Goal: Task Accomplishment & Management: Complete application form

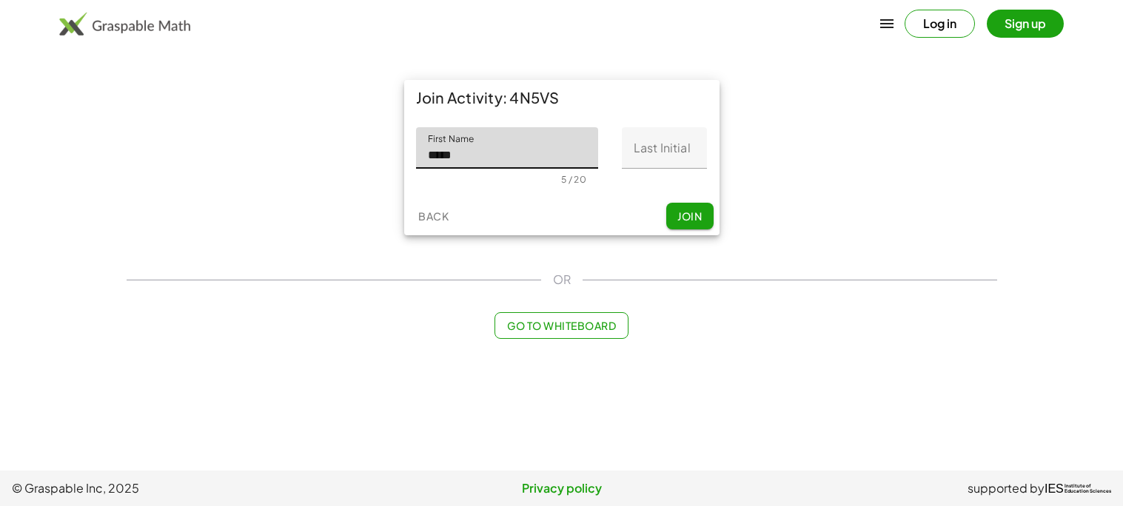
type input "****"
click at [654, 158] on input "Last Initial" at bounding box center [664, 147] width 85 height 41
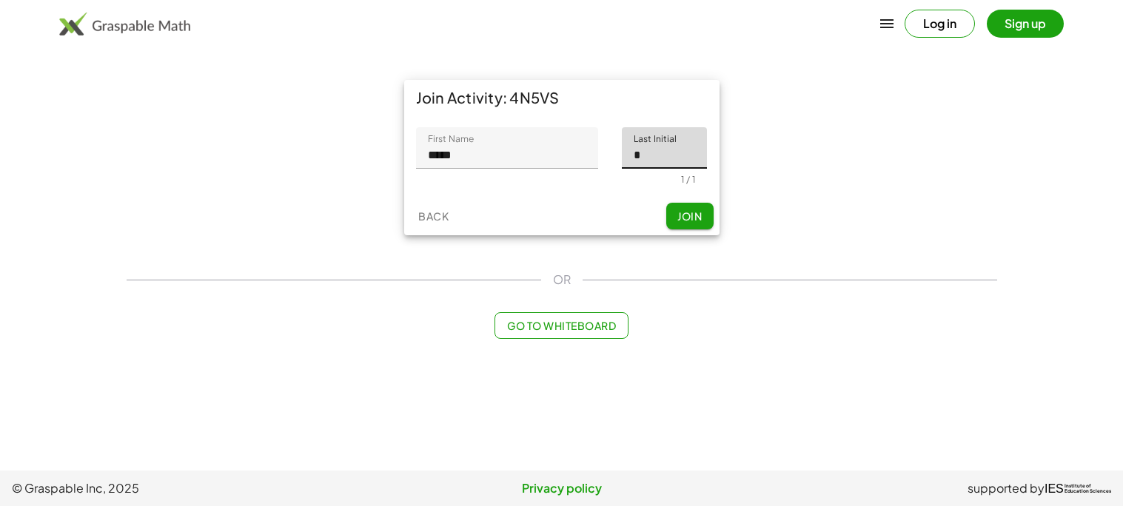
type input "*"
click at [686, 221] on span "Join" at bounding box center [689, 215] width 24 height 13
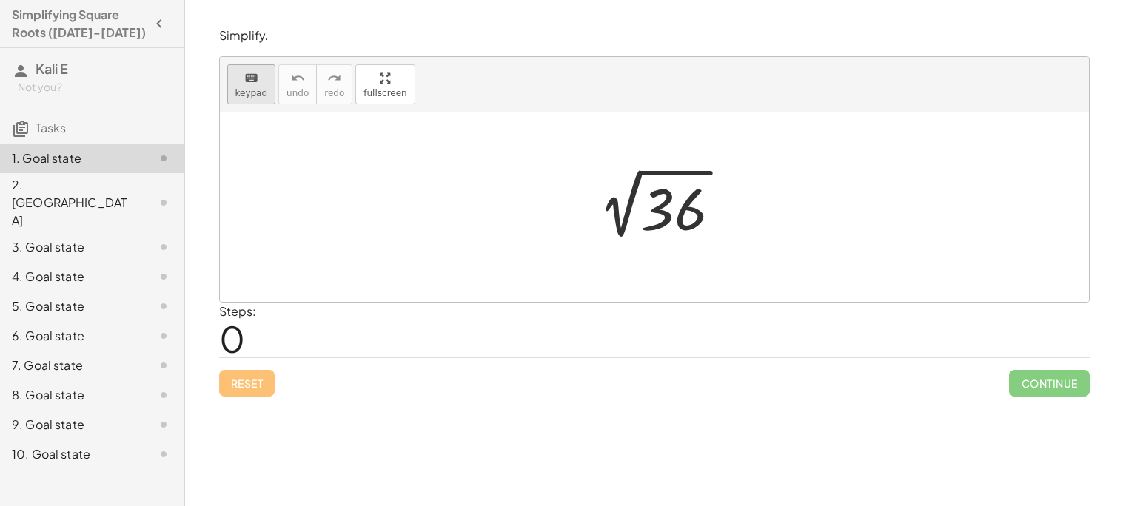
click at [245, 90] on span "keypad" at bounding box center [251, 93] width 33 height 10
click at [665, 206] on div at bounding box center [673, 210] width 67 height 66
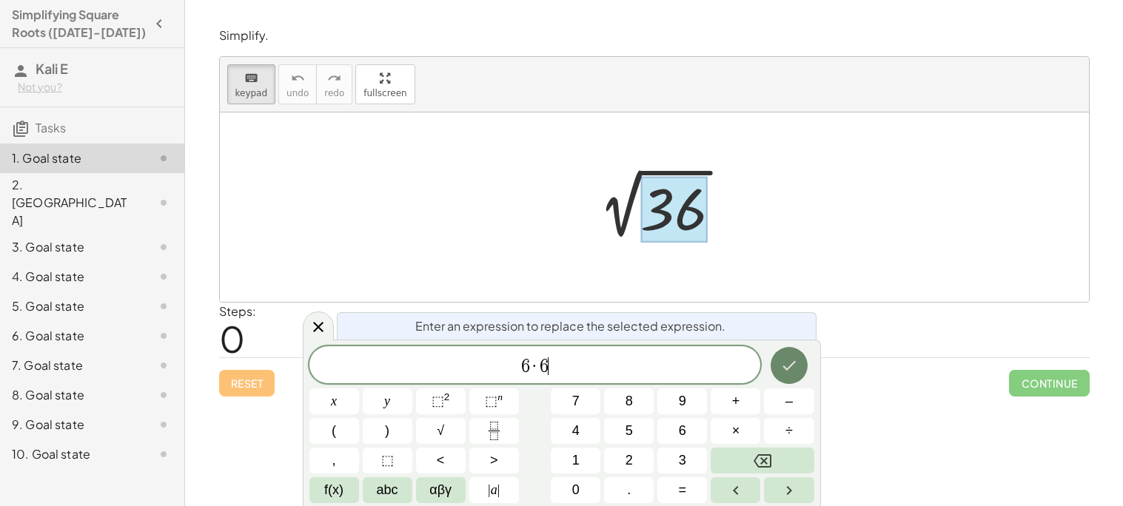
click at [788, 370] on icon "Done" at bounding box center [789, 366] width 18 height 18
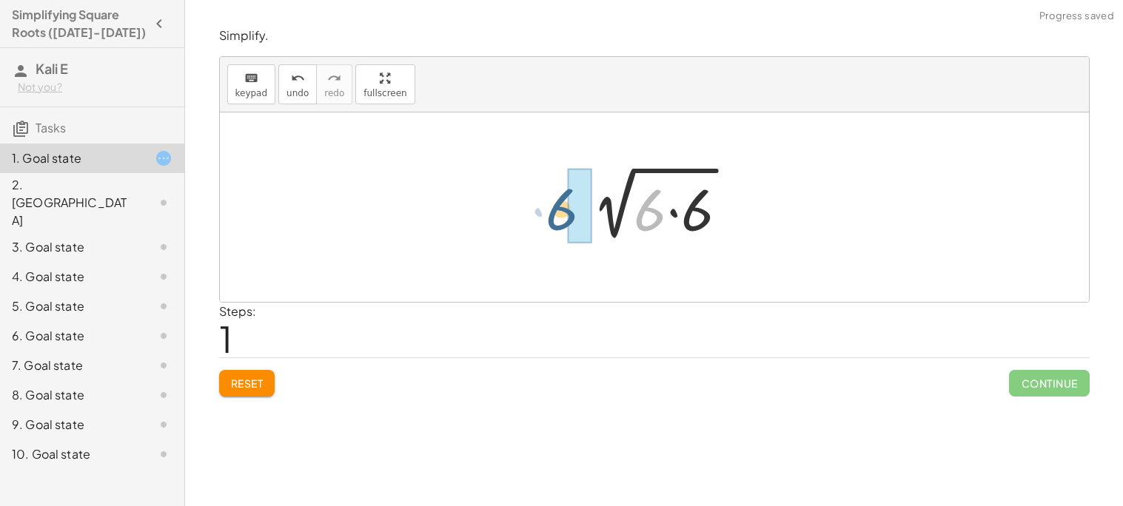
drag, startPoint x: 645, startPoint y: 208, endPoint x: 550, endPoint y: 207, distance: 95.5
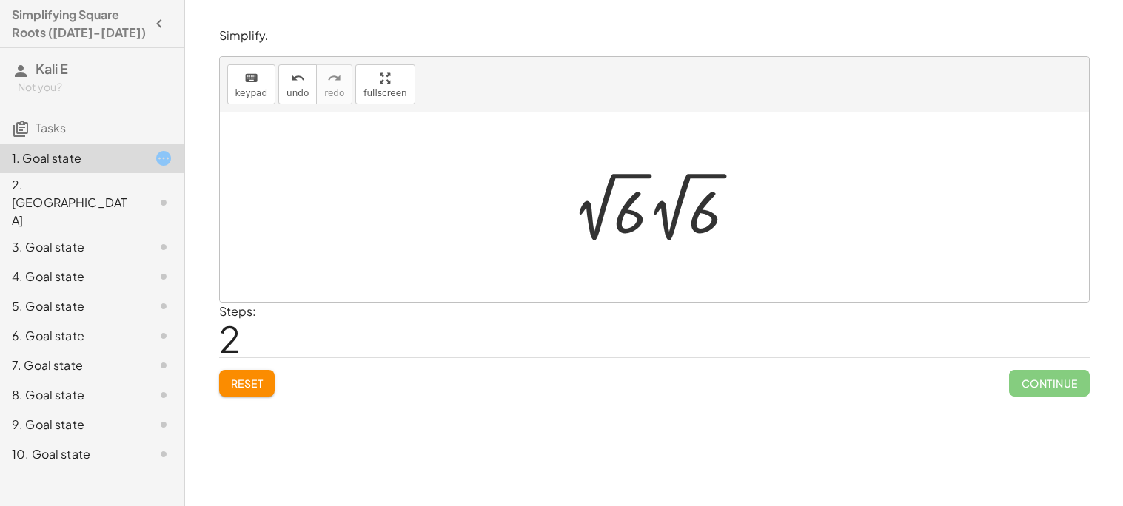
click at [624, 225] on div at bounding box center [660, 207] width 190 height 81
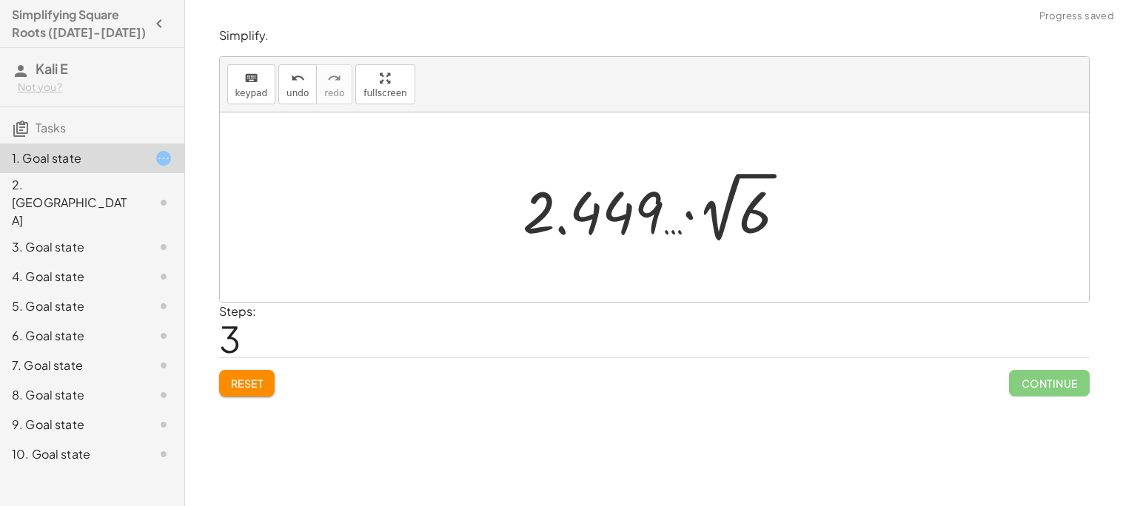
click at [690, 218] on div at bounding box center [660, 207] width 290 height 81
click at [598, 221] on div at bounding box center [660, 207] width 290 height 81
click at [290, 90] on span "undo" at bounding box center [297, 93] width 22 height 10
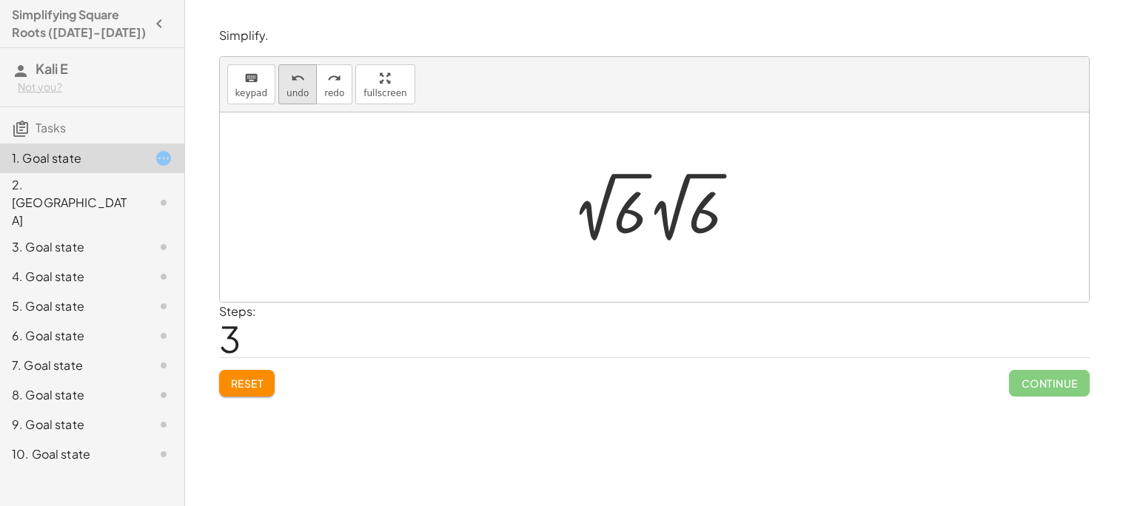
click at [290, 92] on span "undo" at bounding box center [297, 93] width 22 height 10
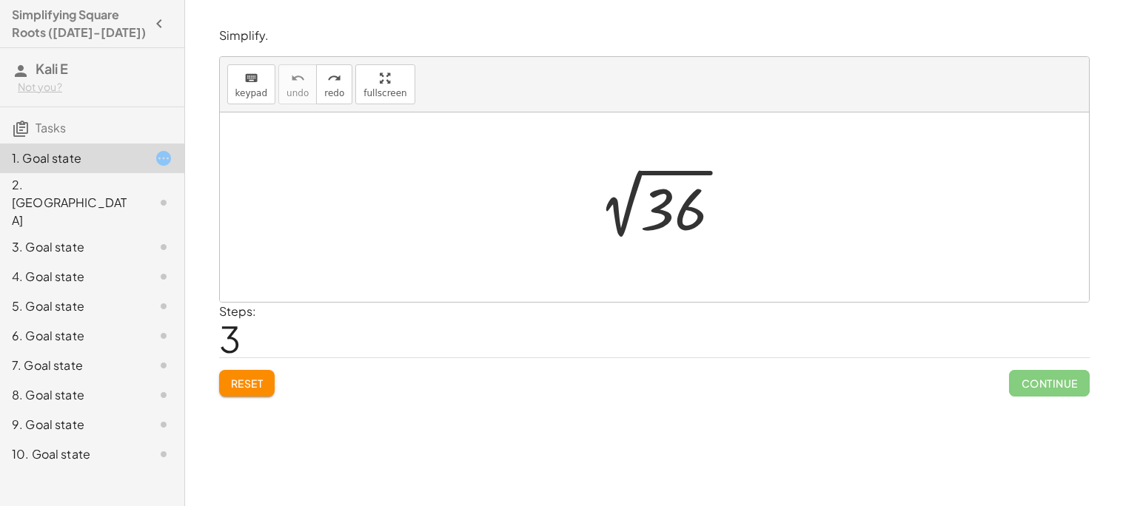
click at [663, 207] on div at bounding box center [660, 207] width 162 height 75
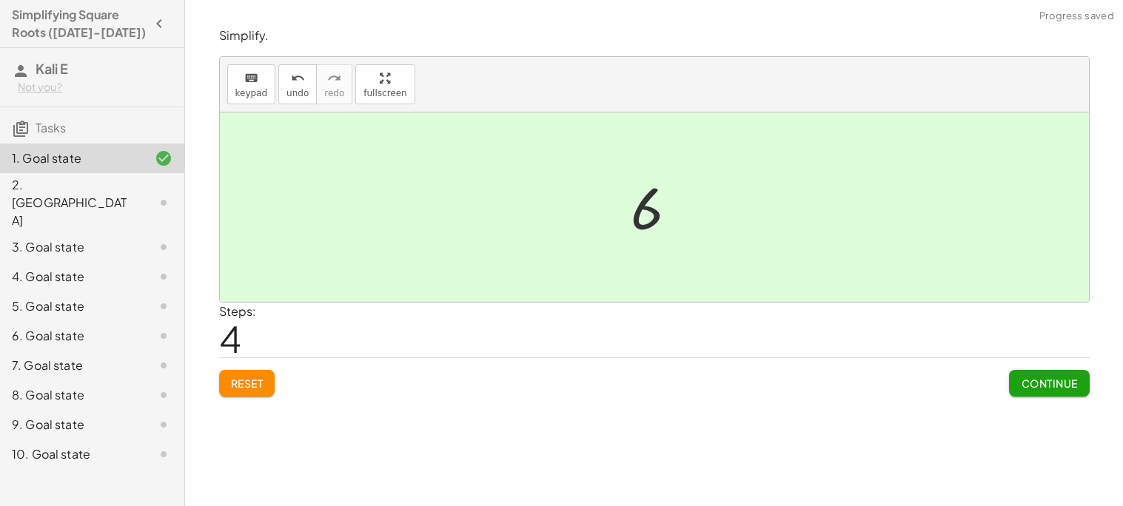
click at [648, 212] on div at bounding box center [659, 207] width 73 height 73
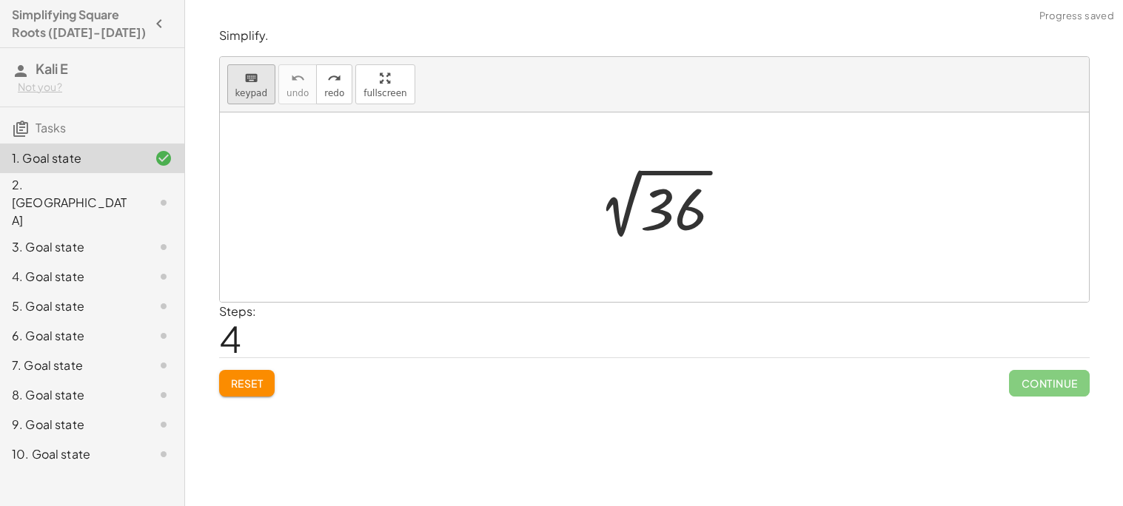
click at [255, 86] on button "keyboard keypad" at bounding box center [251, 84] width 49 height 40
click at [696, 216] on div at bounding box center [673, 210] width 67 height 66
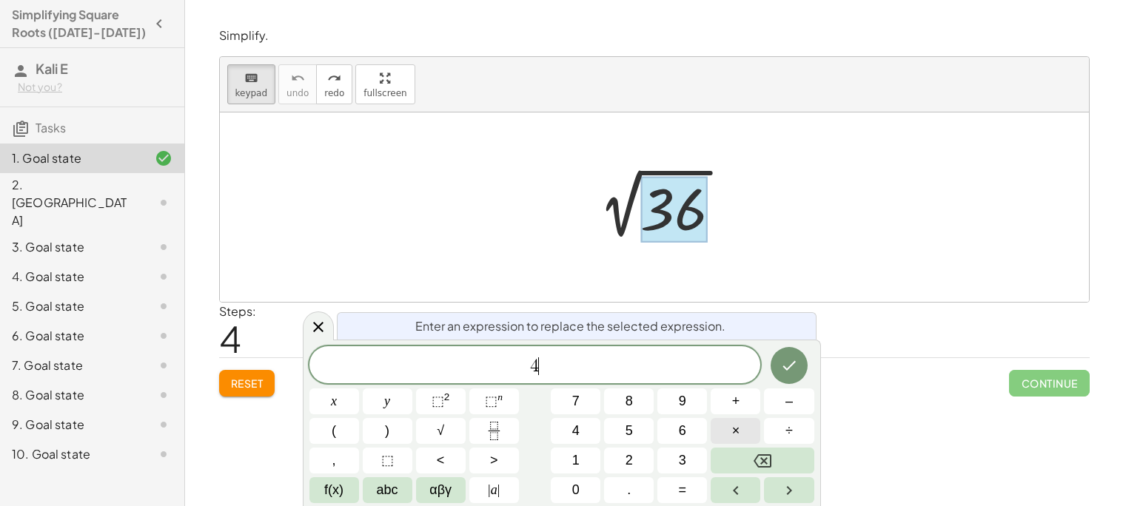
click at [748, 432] on button "×" at bounding box center [736, 431] width 50 height 26
click at [788, 369] on icon "Done" at bounding box center [788, 366] width 13 height 10
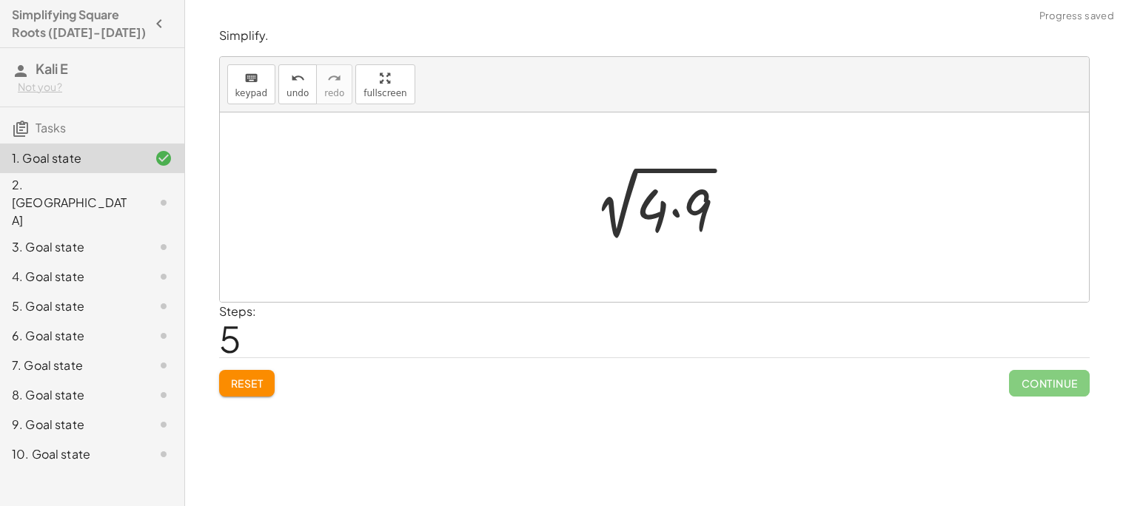
click at [651, 216] on div at bounding box center [659, 208] width 171 height 76
drag, startPoint x: 656, startPoint y: 214, endPoint x: 587, endPoint y: 211, distance: 68.9
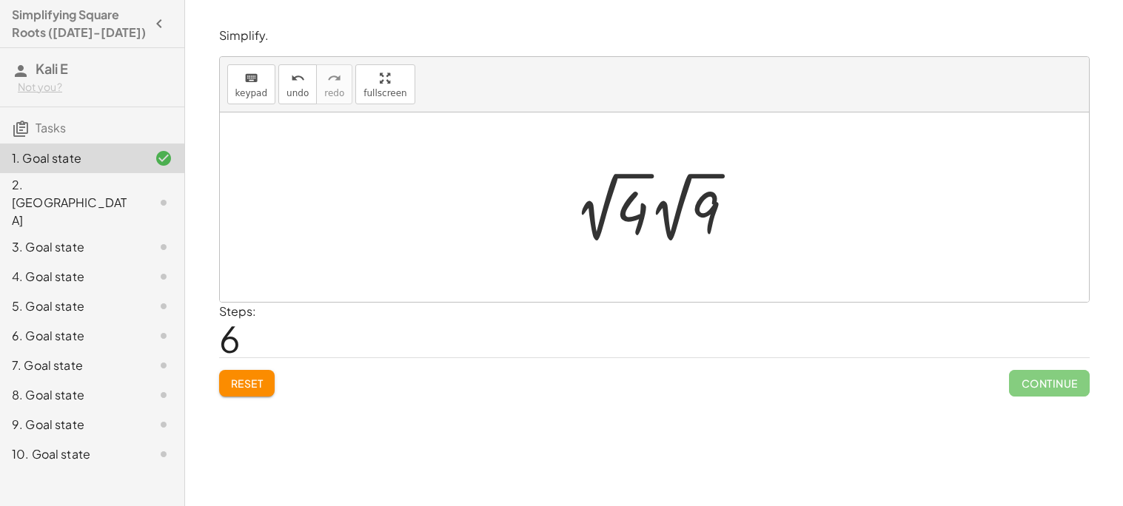
click at [640, 206] on div at bounding box center [660, 207] width 186 height 81
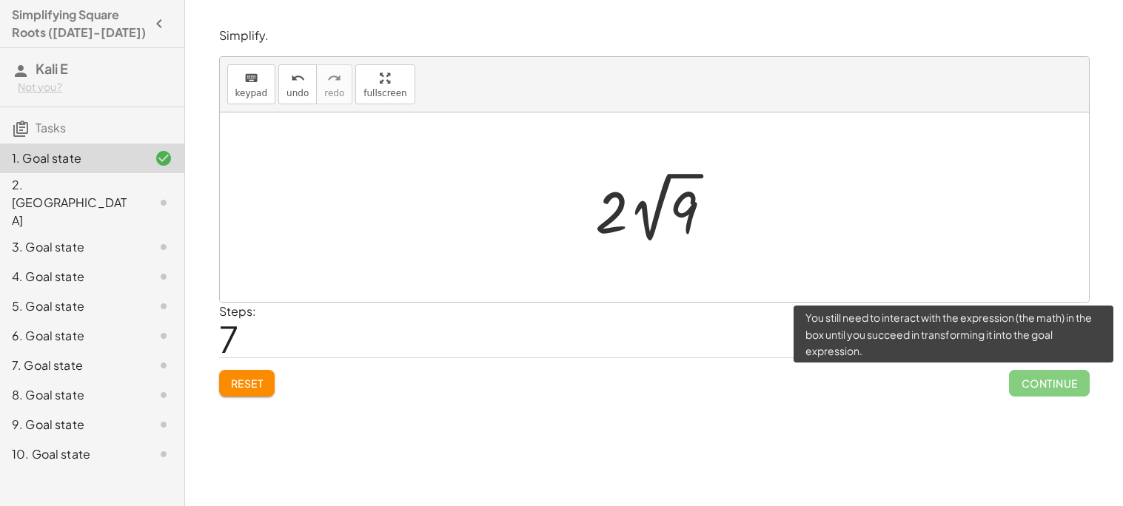
click at [1054, 381] on span "Continue" at bounding box center [1049, 383] width 80 height 27
click at [1054, 383] on span "Continue" at bounding box center [1049, 383] width 80 height 27
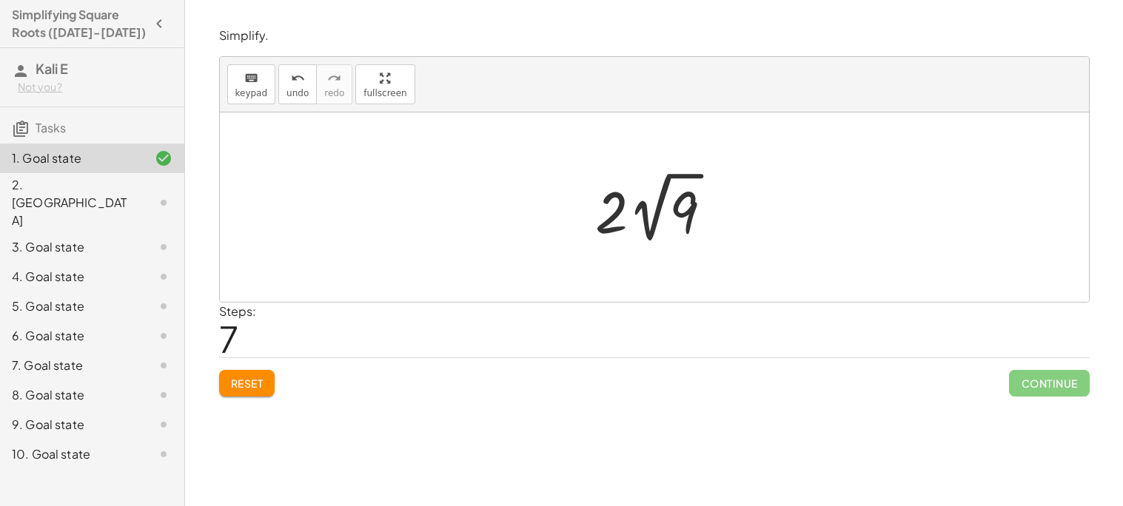
click at [112, 262] on div "2. [GEOGRAPHIC_DATA]" at bounding box center [92, 277] width 184 height 30
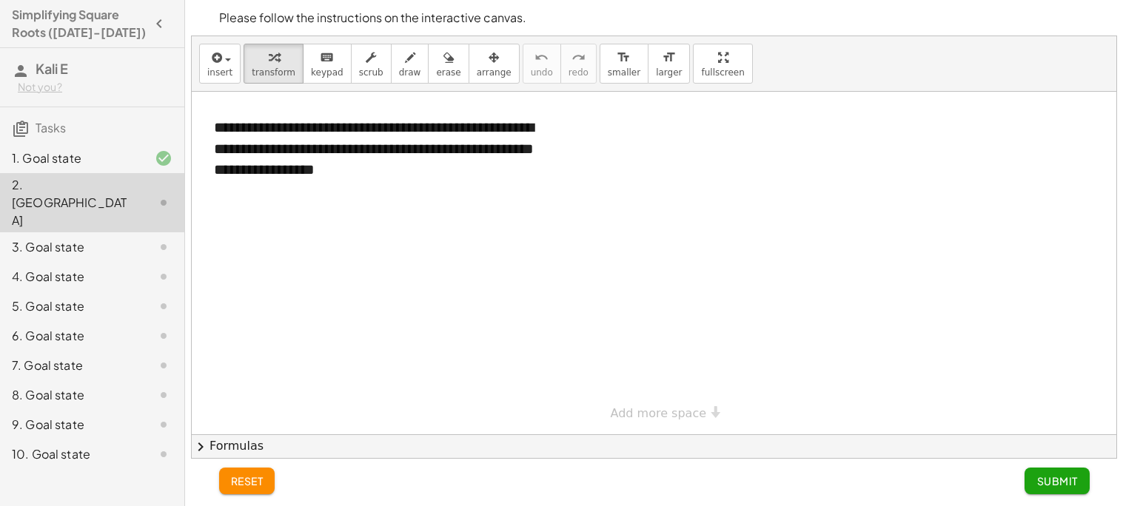
click at [407, 272] on div at bounding box center [654, 263] width 925 height 343
click at [401, 202] on div at bounding box center [654, 263] width 925 height 343
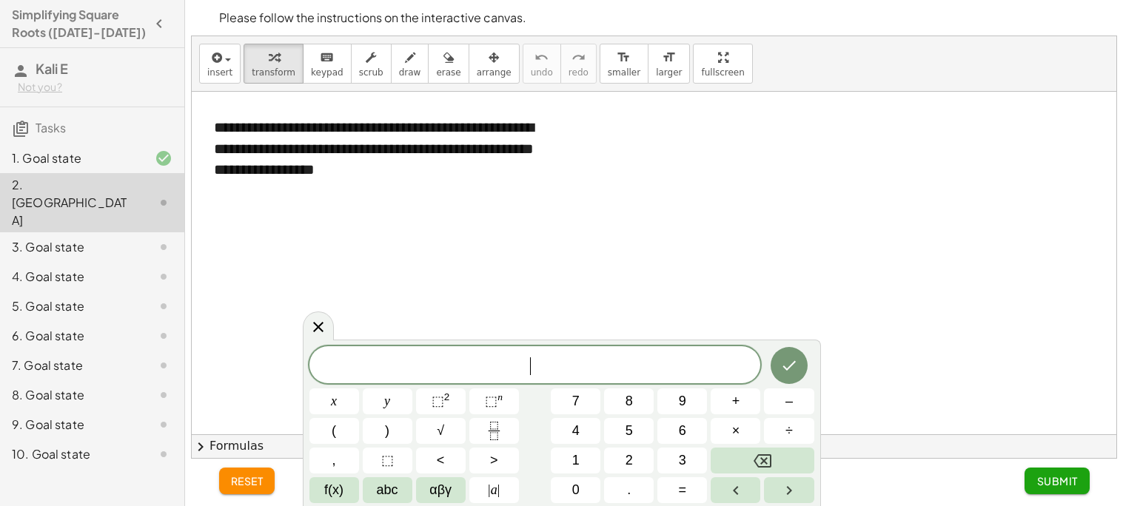
click at [401, 202] on div at bounding box center [654, 263] width 925 height 343
click at [323, 72] on span "keypad" at bounding box center [327, 72] width 33 height 10
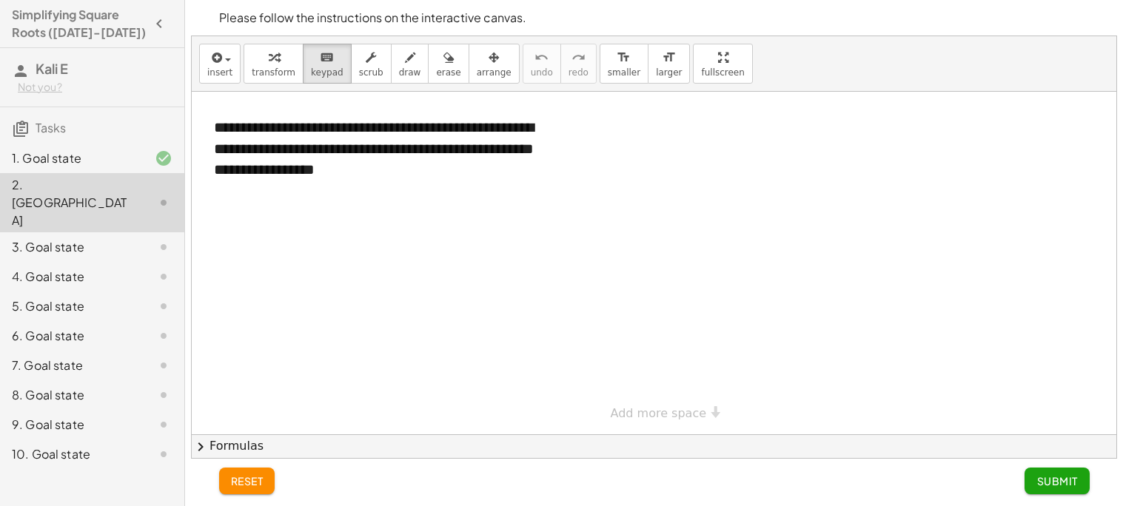
click at [366, 246] on div at bounding box center [654, 263] width 925 height 343
click at [387, 172] on div "**********" at bounding box center [374, 148] width 351 height 93
click at [1039, 479] on span "Submit" at bounding box center [1056, 480] width 41 height 13
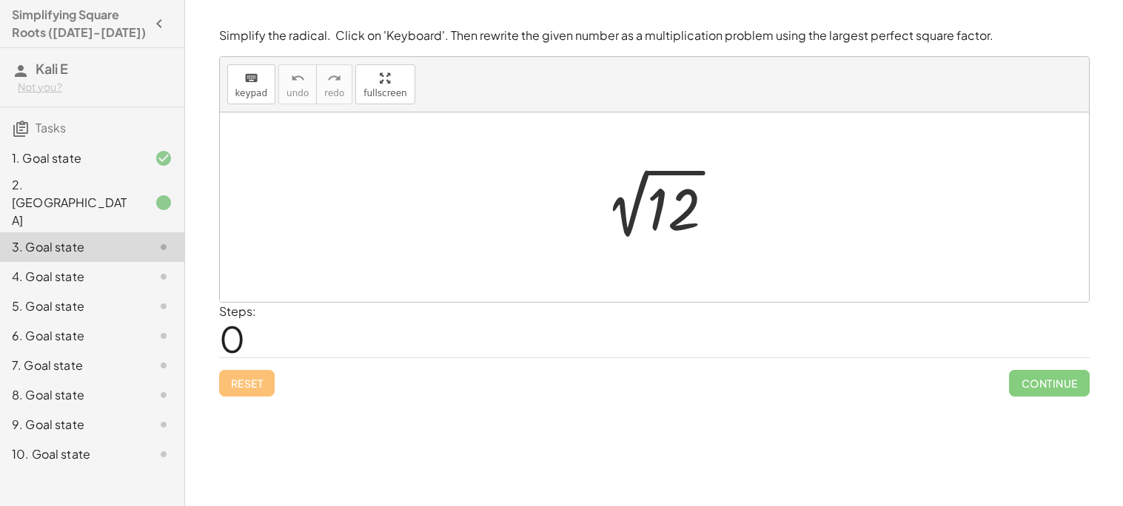
click at [675, 218] on div at bounding box center [660, 207] width 149 height 75
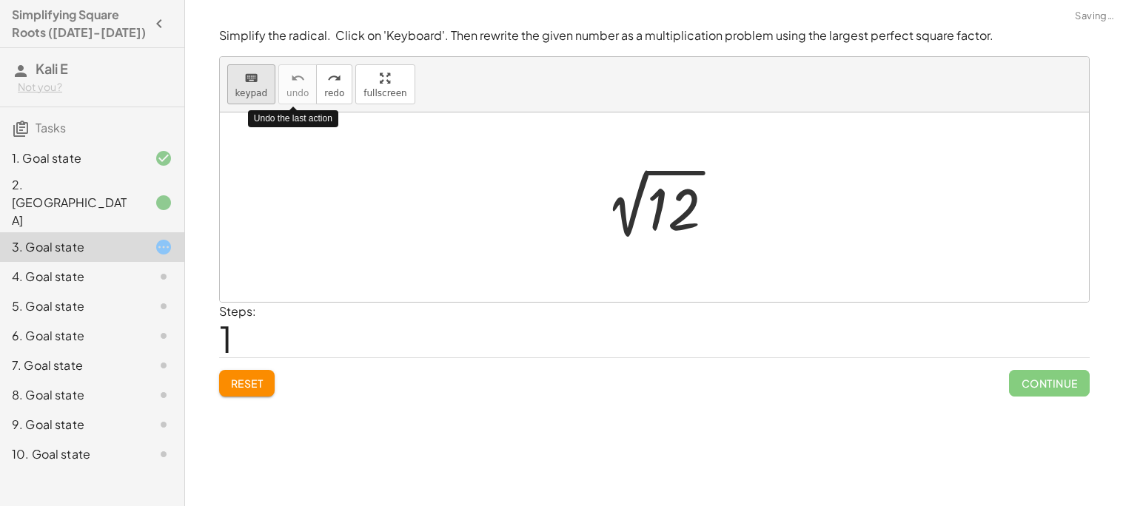
click at [257, 81] on div "keyboard" at bounding box center [251, 78] width 33 height 18
click at [712, 221] on div at bounding box center [660, 207] width 149 height 75
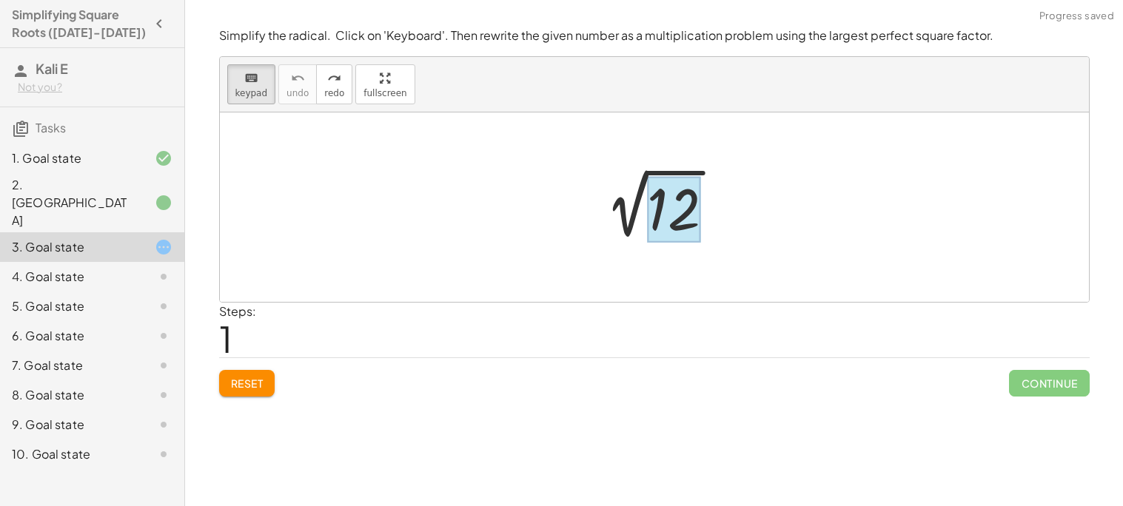
click at [655, 212] on div at bounding box center [673, 210] width 53 height 66
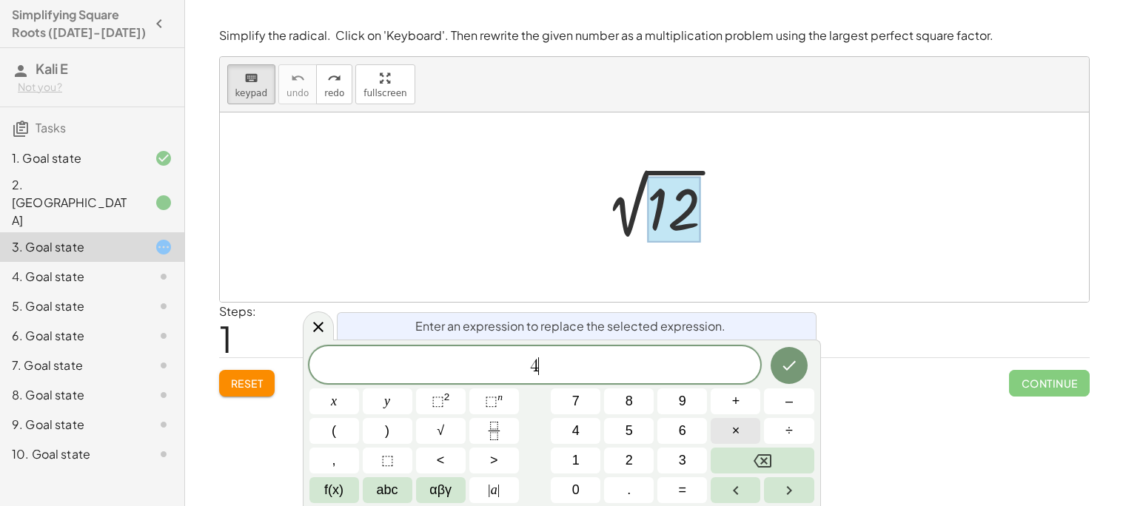
click at [751, 435] on button "×" at bounding box center [736, 431] width 50 height 26
click at [792, 357] on icon "Done" at bounding box center [789, 366] width 18 height 18
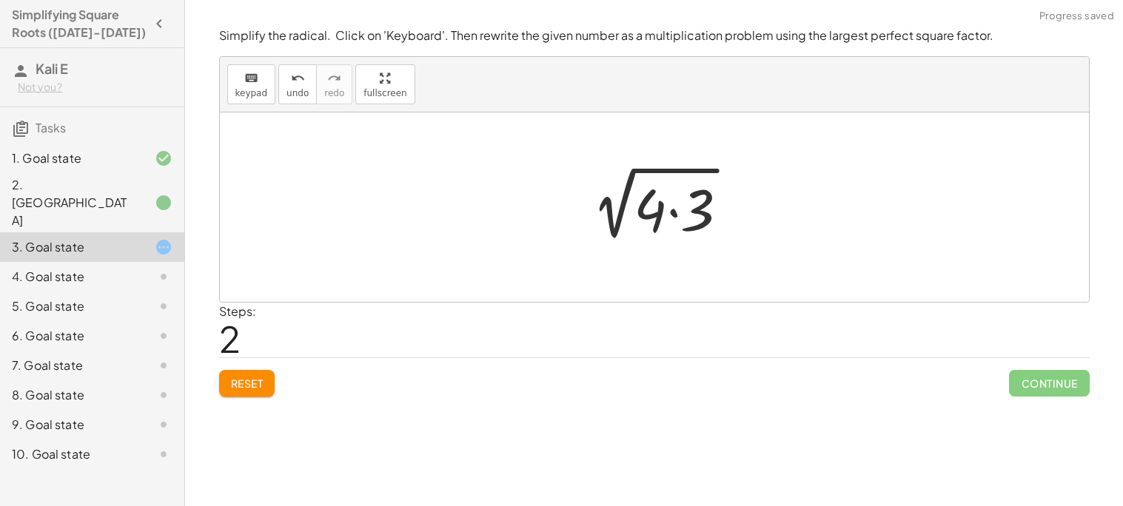
click at [660, 211] on div at bounding box center [660, 208] width 176 height 76
drag, startPoint x: 659, startPoint y: 212, endPoint x: 577, endPoint y: 198, distance: 83.2
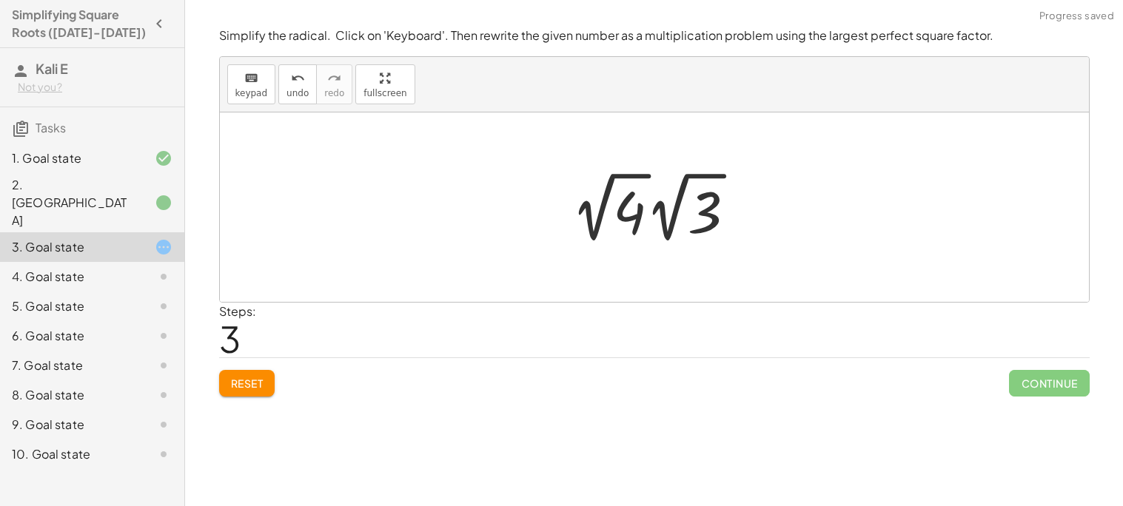
click at [621, 216] on div at bounding box center [659, 207] width 191 height 81
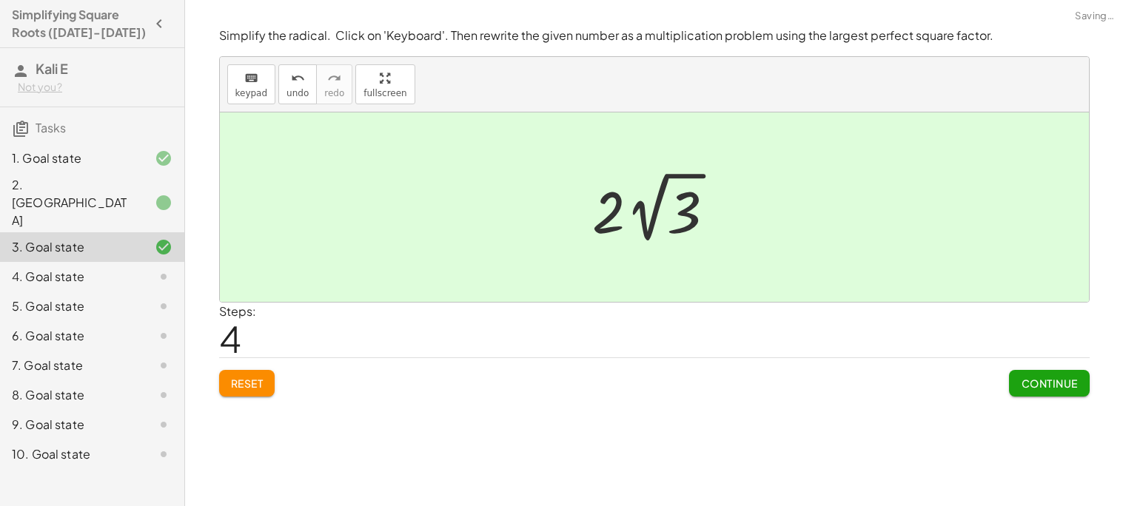
click at [1047, 383] on span "Continue" at bounding box center [1049, 383] width 56 height 13
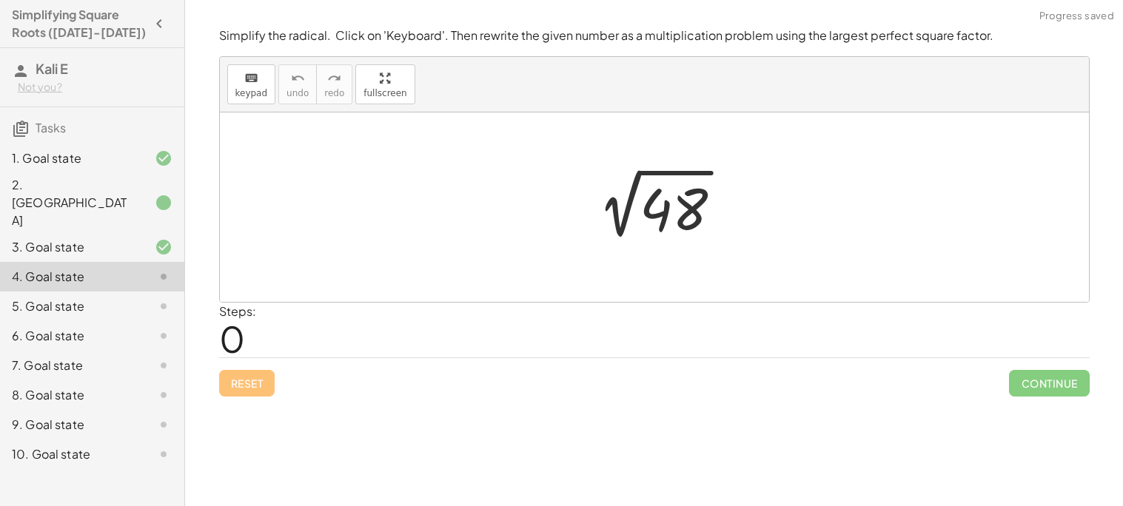
click at [577, 267] on div at bounding box center [654, 208] width 869 height 190
click at [244, 81] on icon "keyboard" at bounding box center [251, 79] width 14 height 18
click at [639, 207] on div at bounding box center [660, 207] width 164 height 75
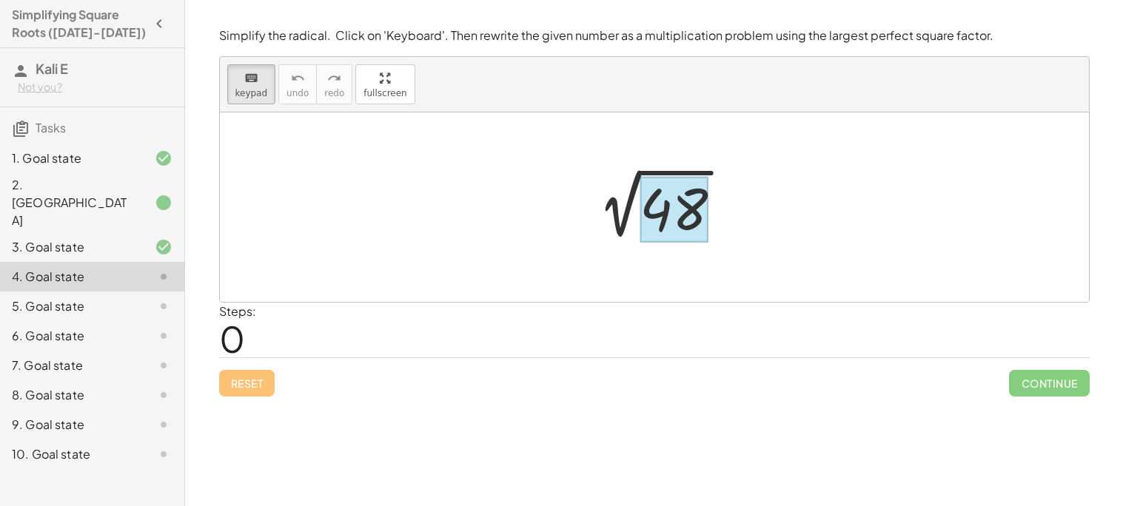
click at [660, 212] on div at bounding box center [674, 210] width 68 height 66
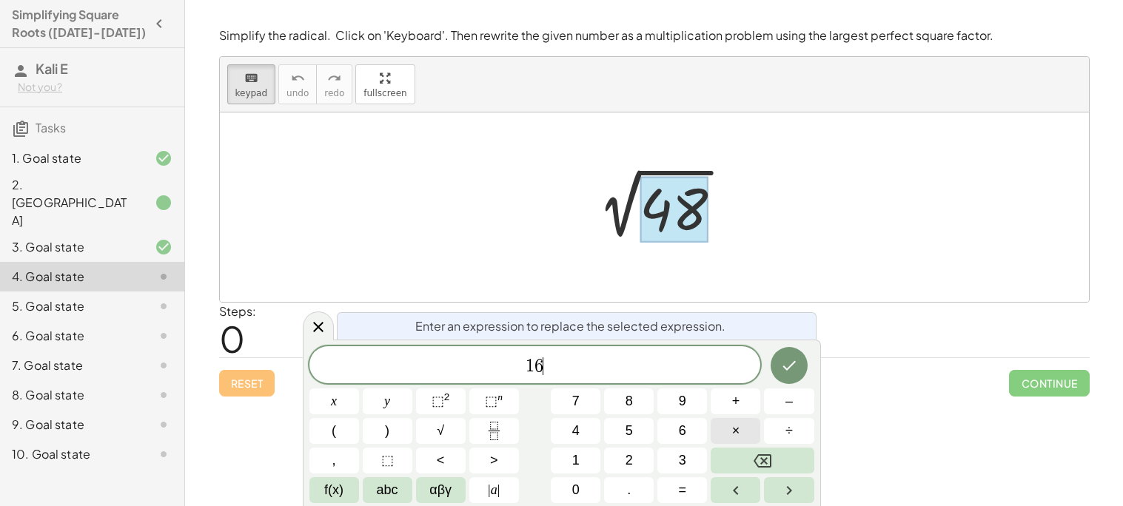
click at [720, 435] on button "×" at bounding box center [736, 431] width 50 height 26
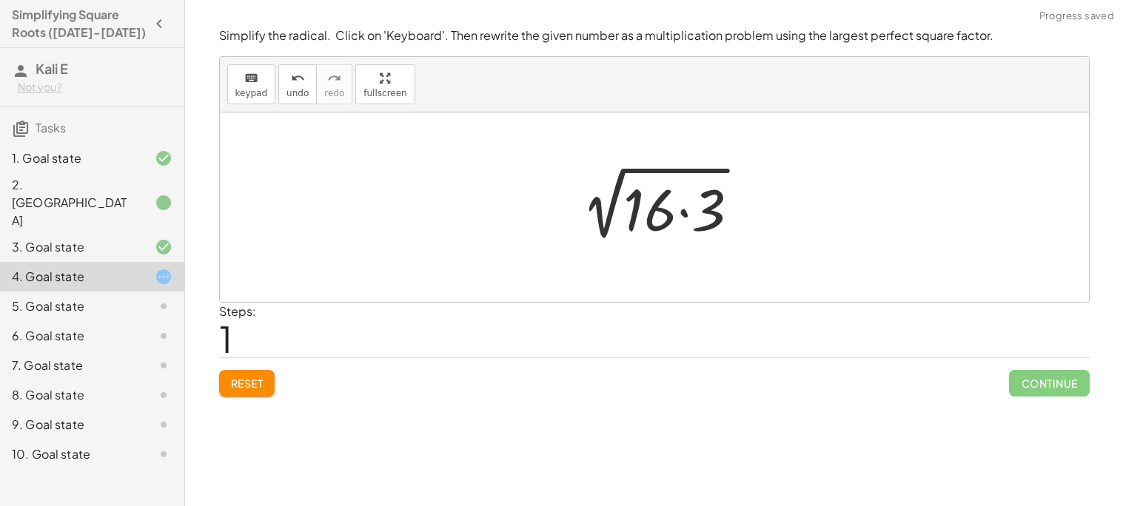
click at [637, 215] on div at bounding box center [660, 208] width 197 height 76
drag, startPoint x: 642, startPoint y: 215, endPoint x: 557, endPoint y: 203, distance: 86.1
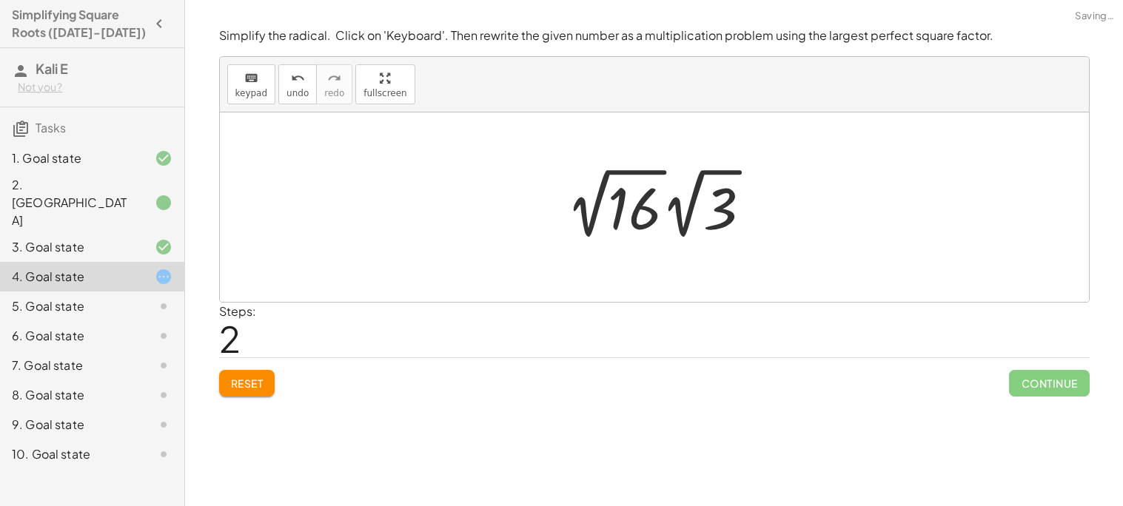
click at [641, 204] on div at bounding box center [665, 203] width 212 height 81
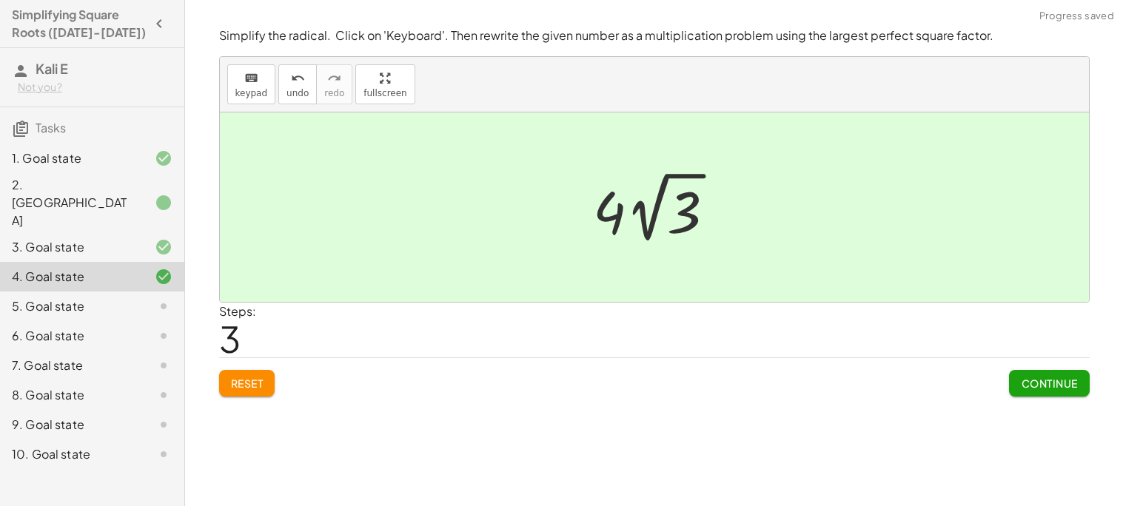
click at [1059, 388] on span "Continue" at bounding box center [1049, 383] width 56 height 13
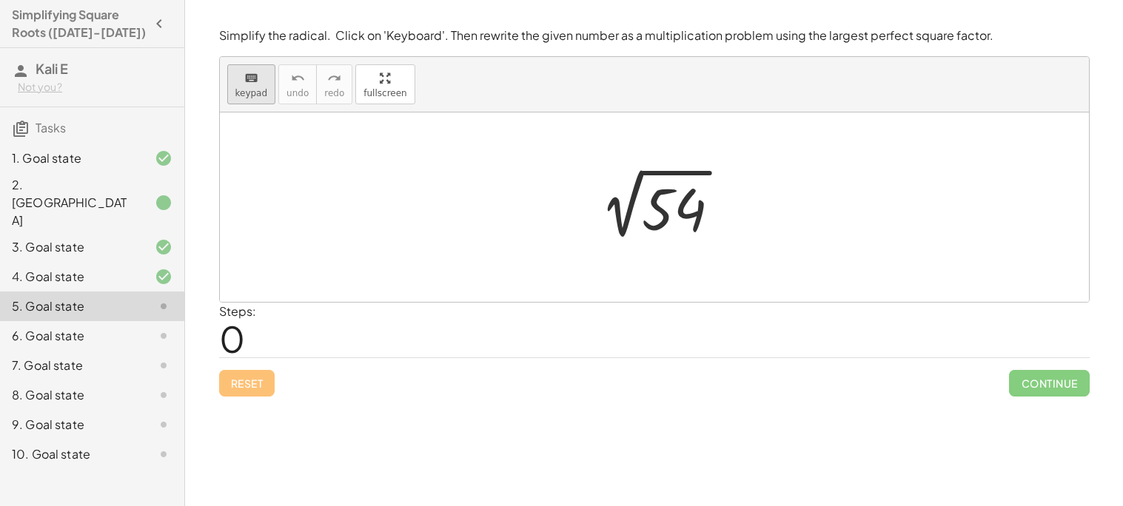
click at [258, 88] on span "keypad" at bounding box center [251, 93] width 33 height 10
click at [664, 212] on div at bounding box center [674, 210] width 64 height 66
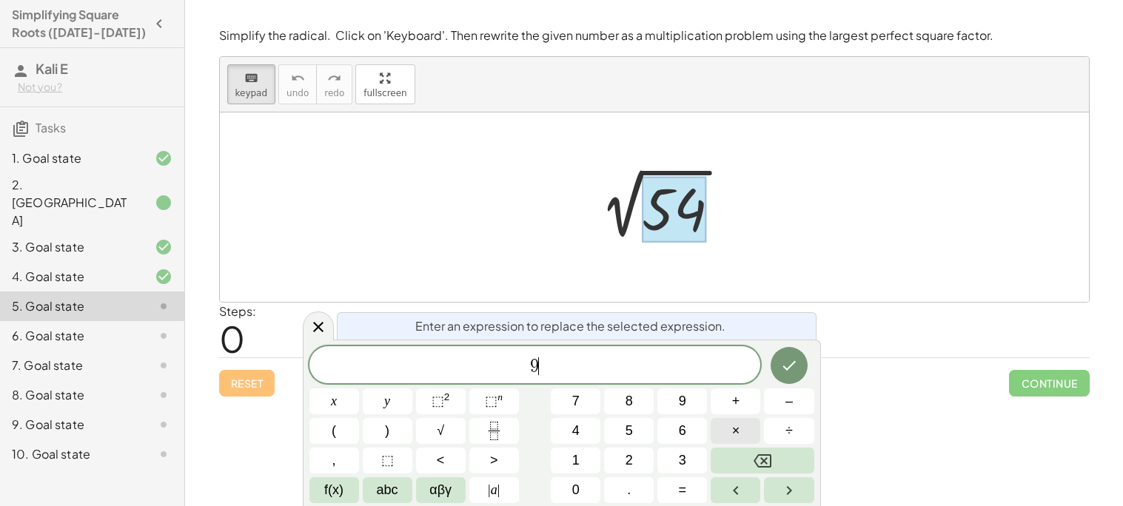
click at [713, 431] on button "×" at bounding box center [736, 431] width 50 height 26
click at [791, 367] on icon "Done" at bounding box center [789, 366] width 18 height 18
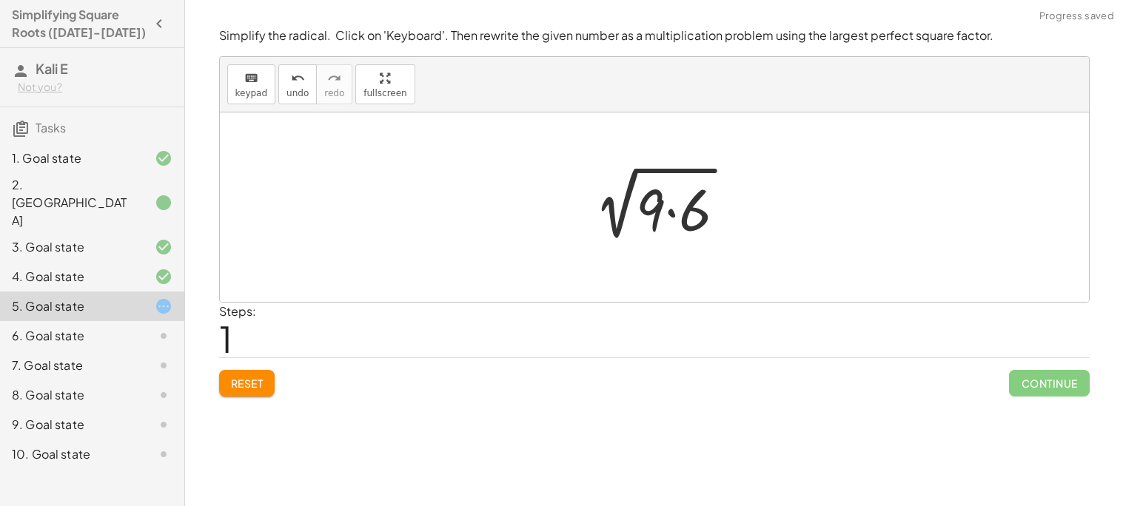
click at [657, 218] on div at bounding box center [659, 208] width 171 height 76
click at [656, 218] on div at bounding box center [659, 208] width 171 height 76
drag, startPoint x: 656, startPoint y: 218, endPoint x: 607, endPoint y: 207, distance: 50.1
click at [607, 207] on div at bounding box center [659, 208] width 171 height 76
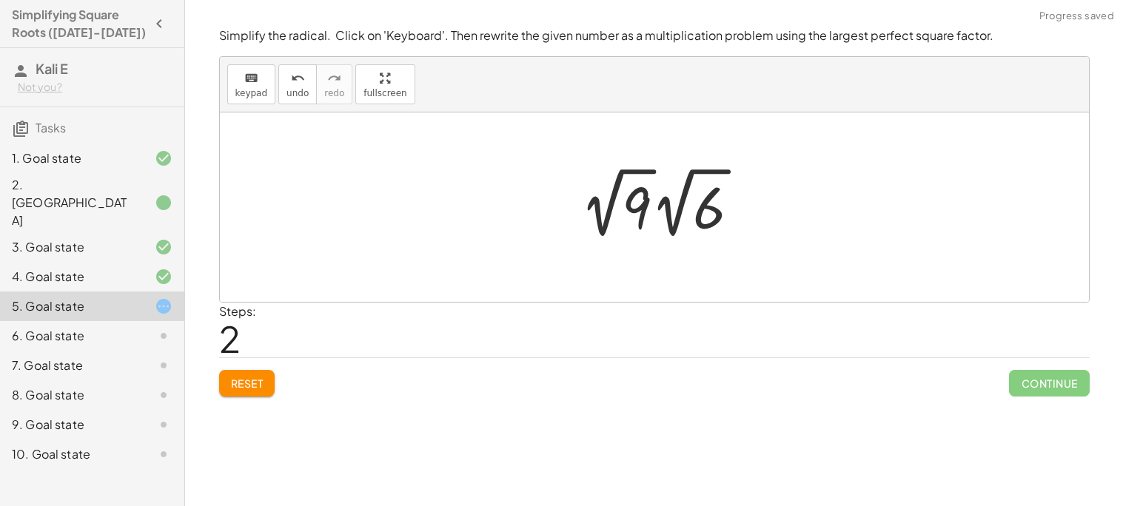
click at [631, 201] on div at bounding box center [666, 202] width 187 height 81
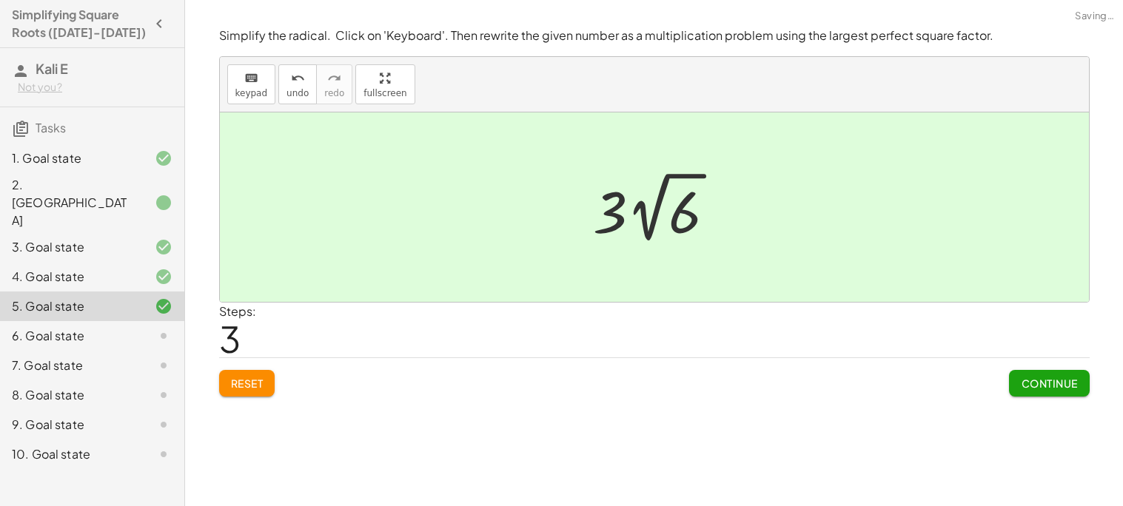
click at [1026, 377] on span "Continue" at bounding box center [1049, 383] width 56 height 13
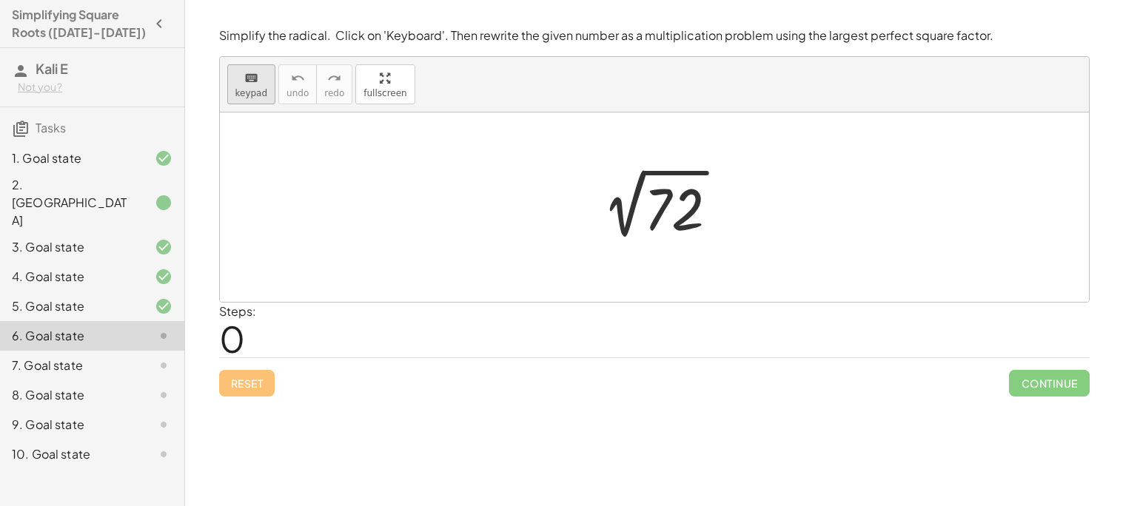
click at [247, 75] on icon "keyboard" at bounding box center [251, 79] width 14 height 18
click at [683, 215] on div at bounding box center [674, 210] width 60 height 66
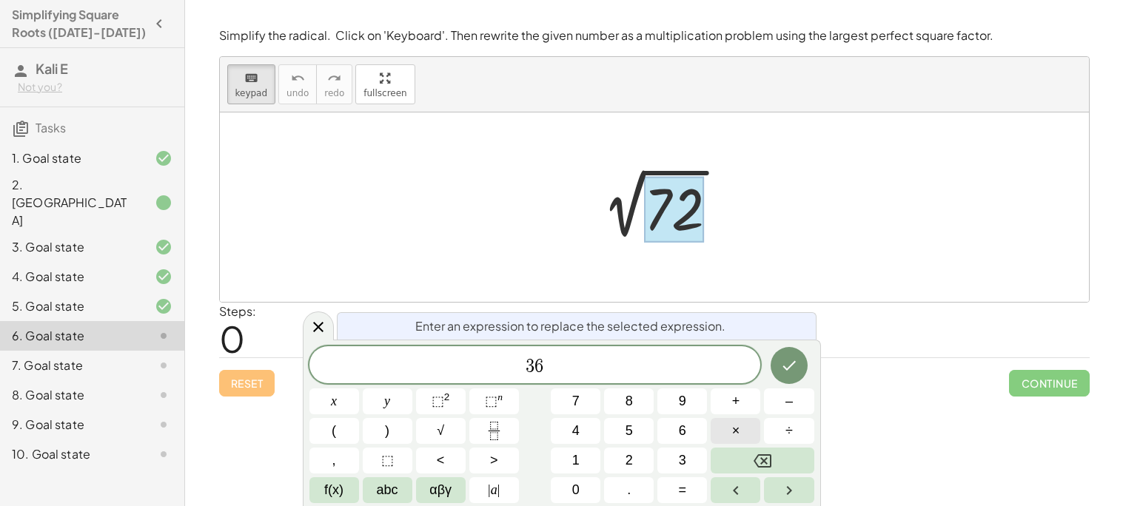
click at [734, 423] on span "×" at bounding box center [736, 431] width 8 height 20
click at [790, 371] on icon "Done" at bounding box center [789, 366] width 18 height 18
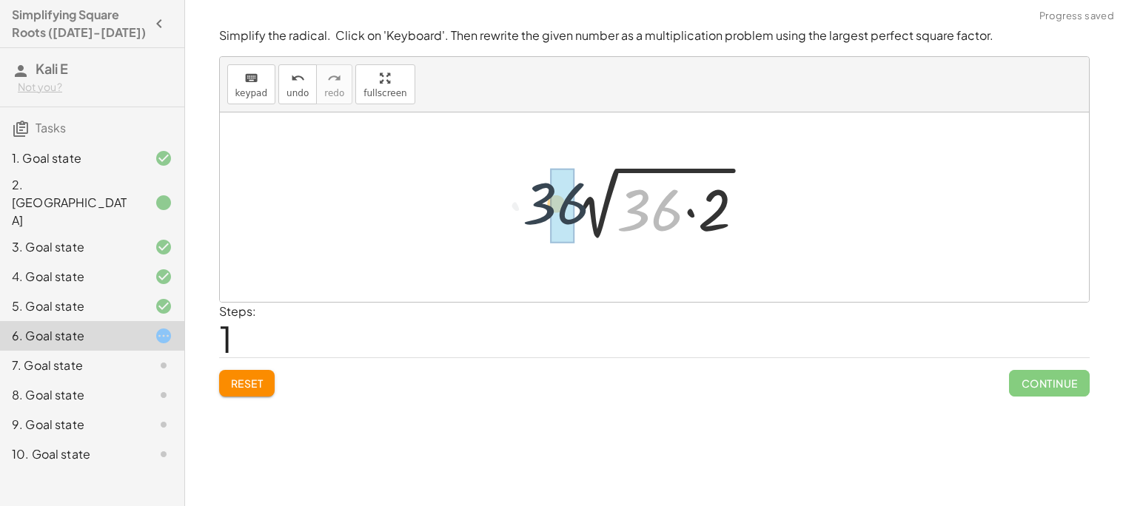
drag, startPoint x: 647, startPoint y: 208, endPoint x: 551, endPoint y: 201, distance: 96.5
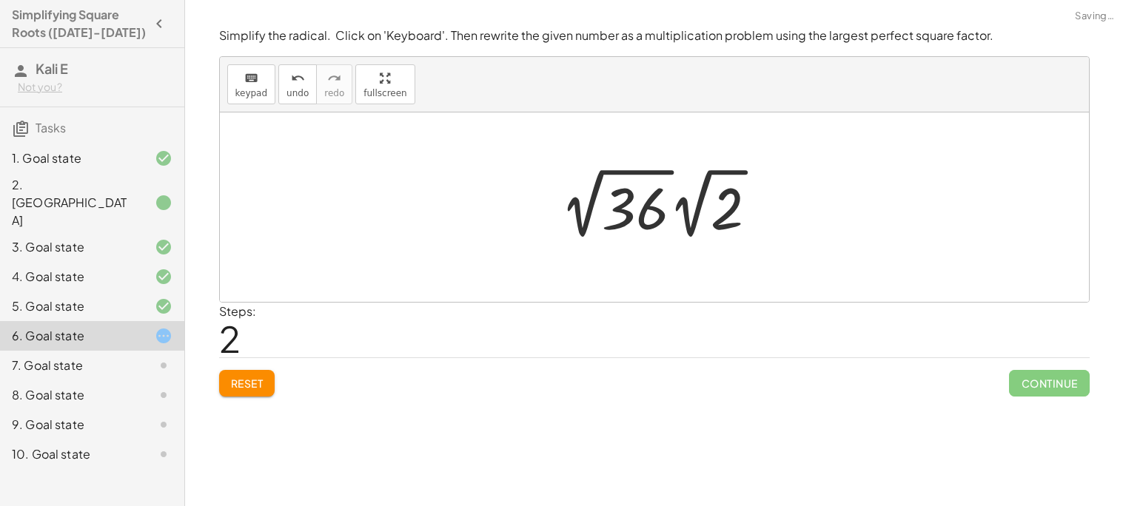
click at [644, 232] on div at bounding box center [665, 203] width 224 height 81
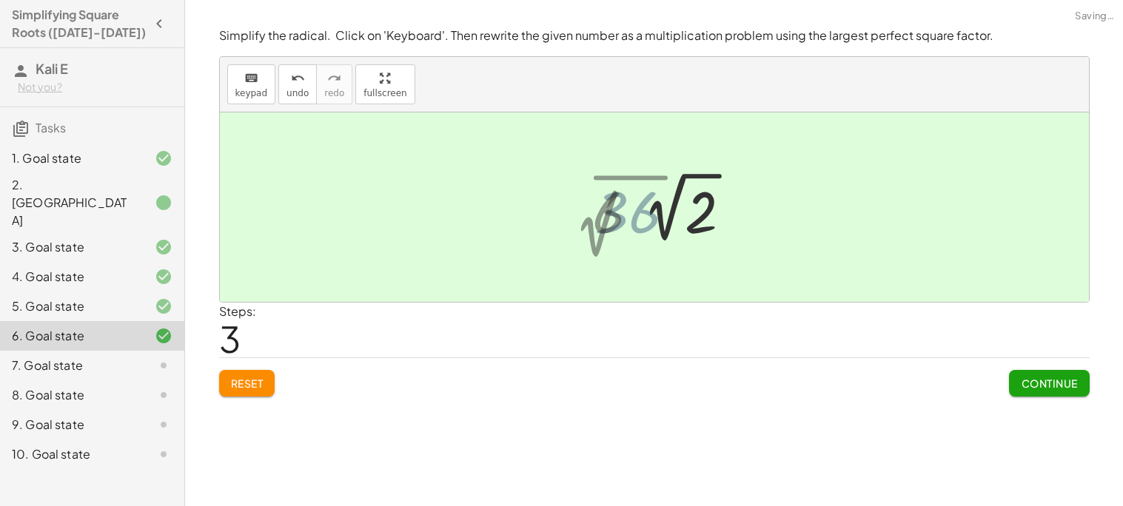
click at [639, 229] on div at bounding box center [660, 207] width 148 height 81
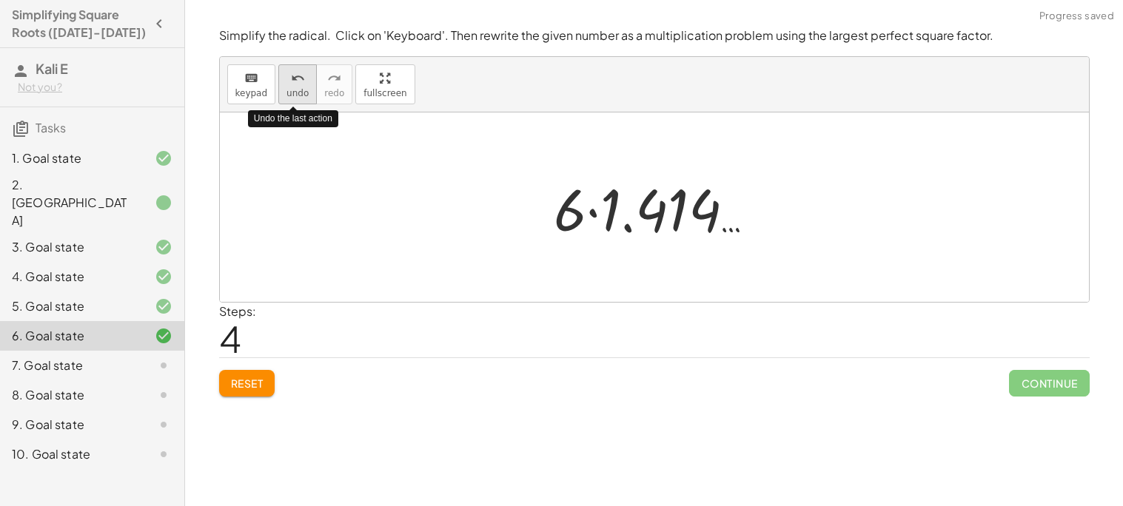
click at [297, 81] on icon "undo" at bounding box center [298, 79] width 14 height 18
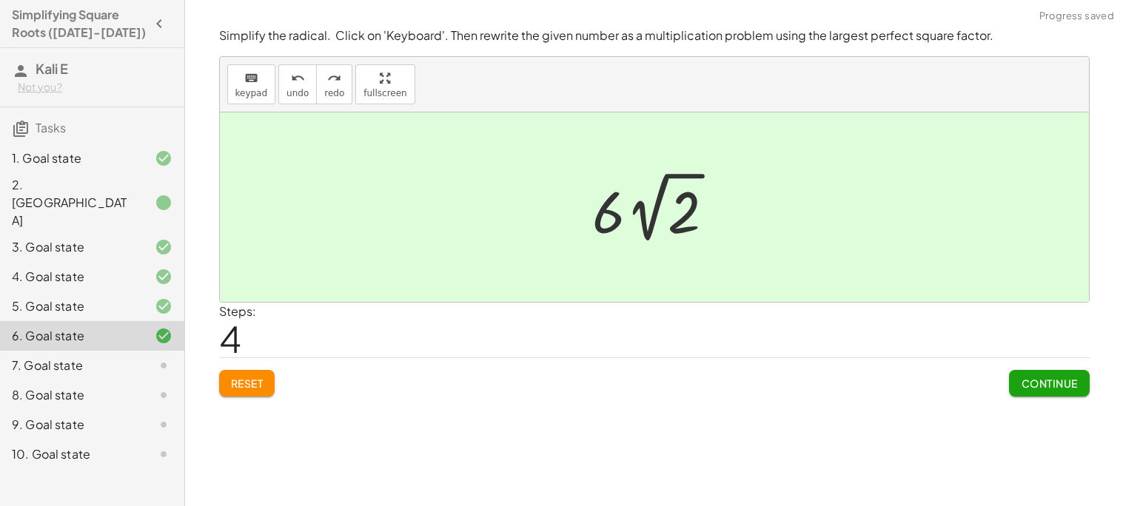
click at [1049, 389] on span "Continue" at bounding box center [1049, 383] width 56 height 13
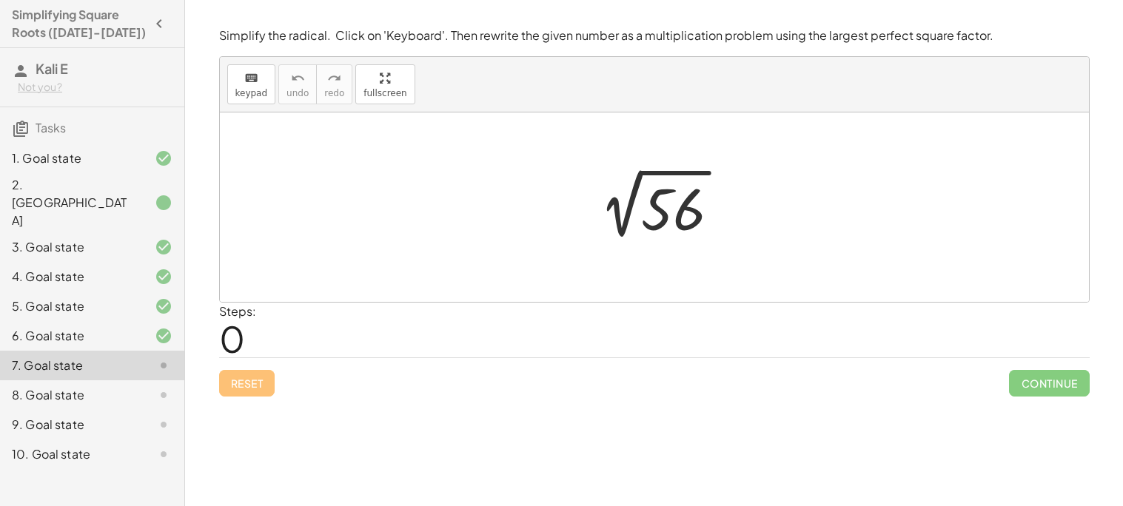
click at [70, 327] on div "6. Goal state" at bounding box center [71, 336] width 119 height 18
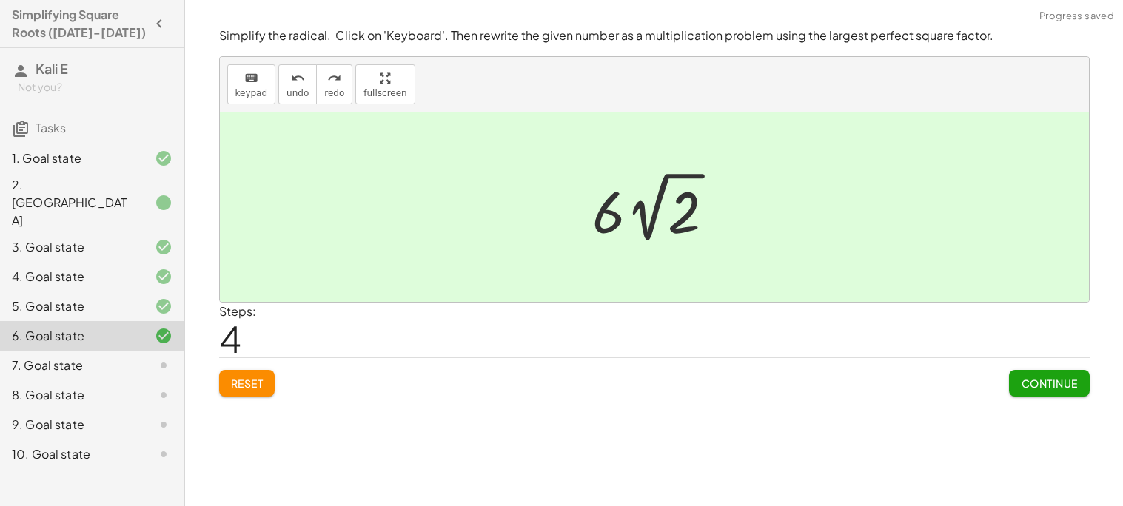
click at [62, 357] on div "7. Goal state" at bounding box center [71, 366] width 119 height 18
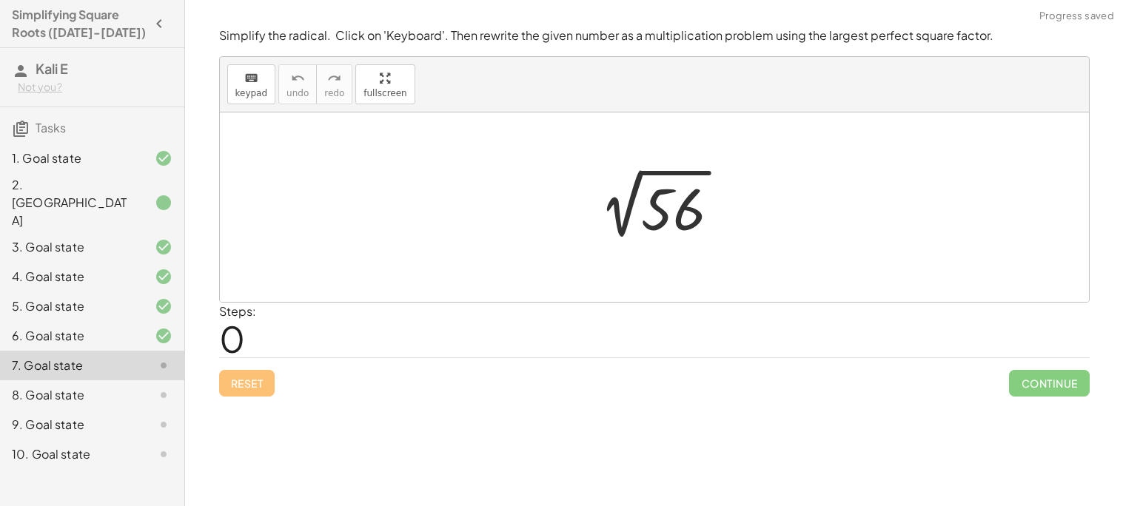
click at [47, 351] on div "5. Goal state" at bounding box center [92, 366] width 184 height 30
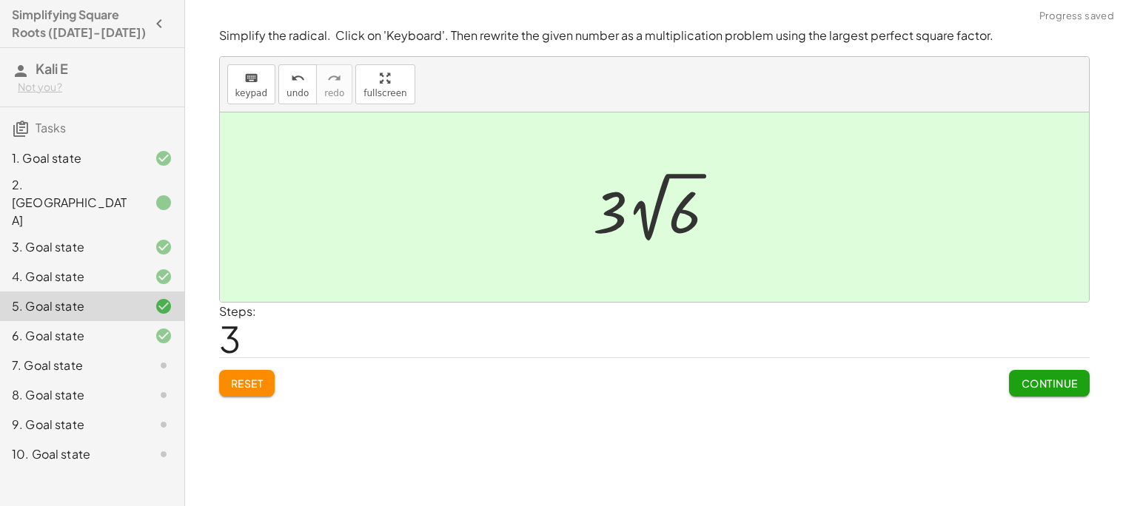
click at [57, 357] on div "7. Goal state" at bounding box center [71, 366] width 119 height 18
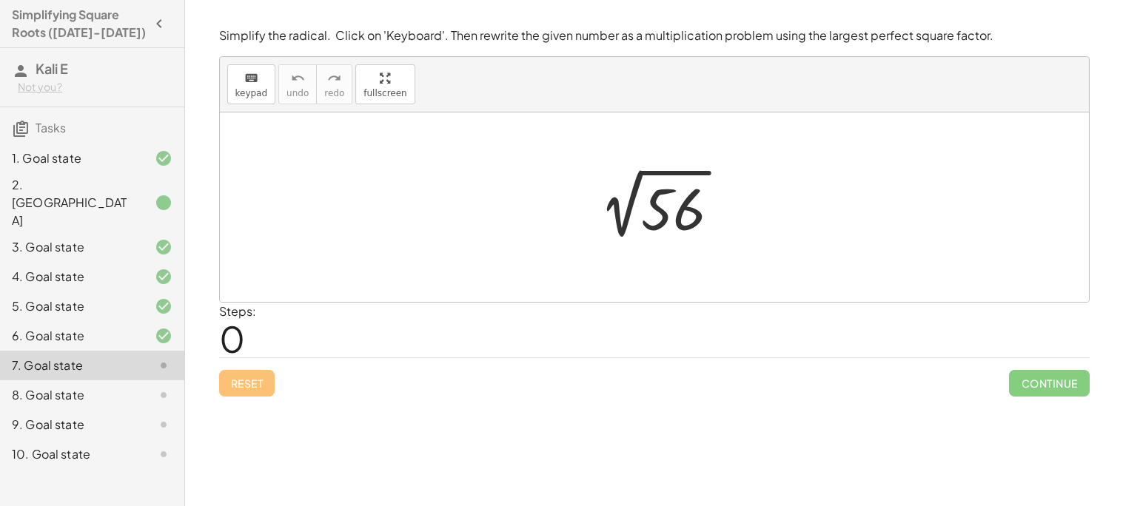
click at [152, 386] on div at bounding box center [151, 395] width 41 height 18
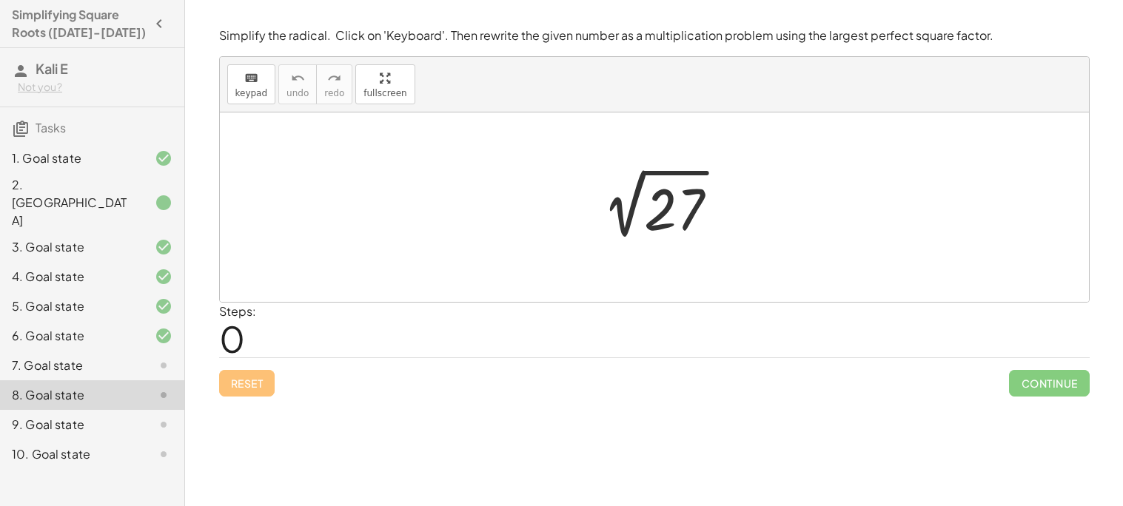
click at [129, 357] on div "7. Goal state" at bounding box center [71, 366] width 119 height 18
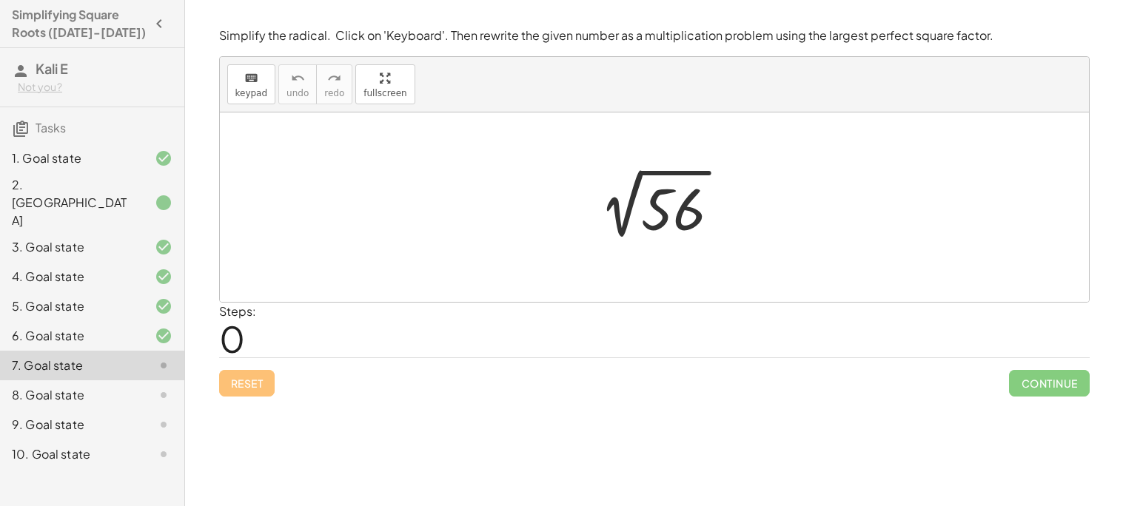
click at [129, 386] on div "8. Goal state" at bounding box center [71, 395] width 119 height 18
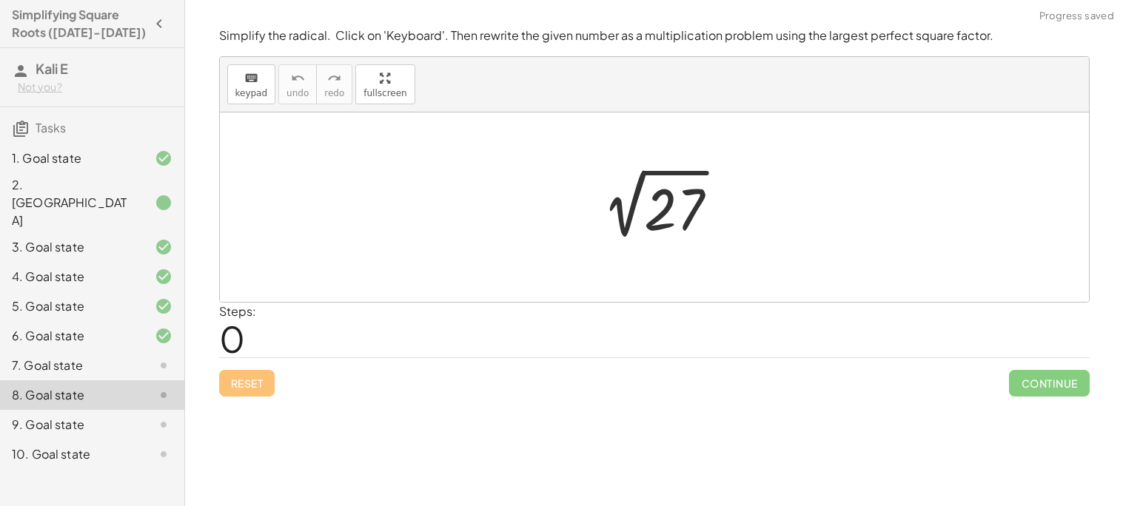
click at [114, 416] on div "9. Goal state" at bounding box center [71, 425] width 119 height 18
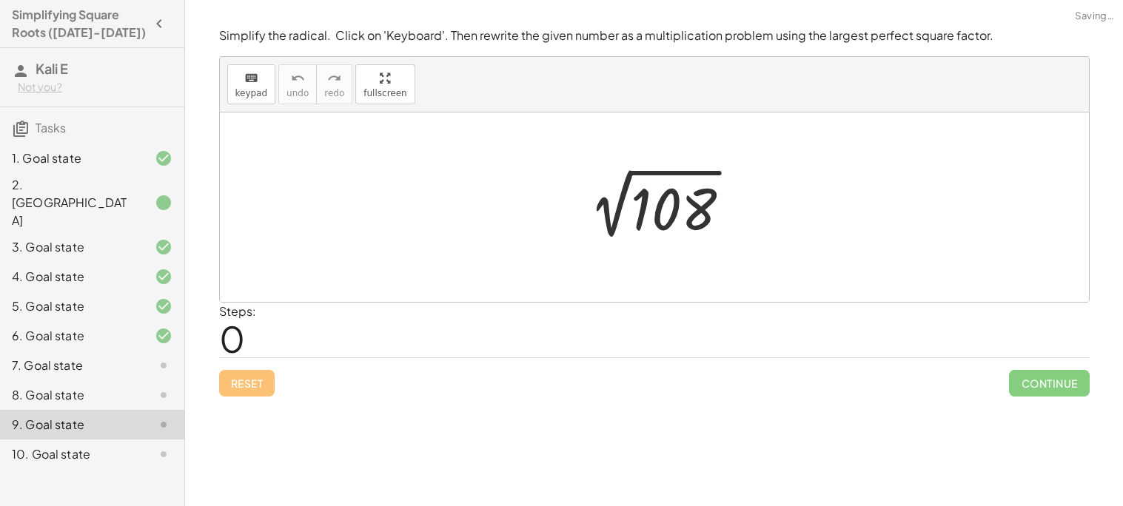
click at [99, 446] on div "10. Goal state" at bounding box center [71, 455] width 119 height 18
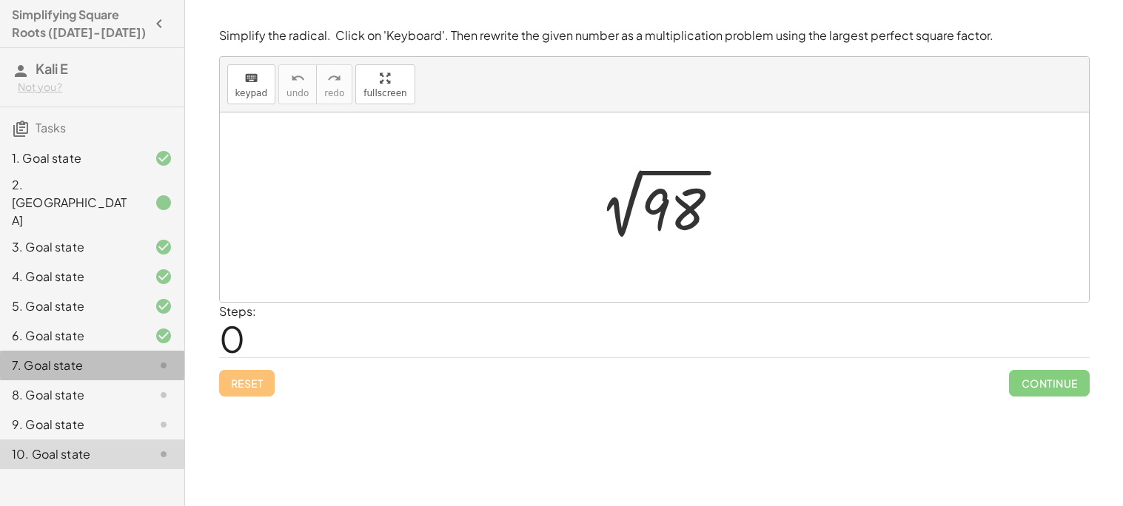
click at [76, 357] on div "7. Goal state" at bounding box center [71, 366] width 119 height 18
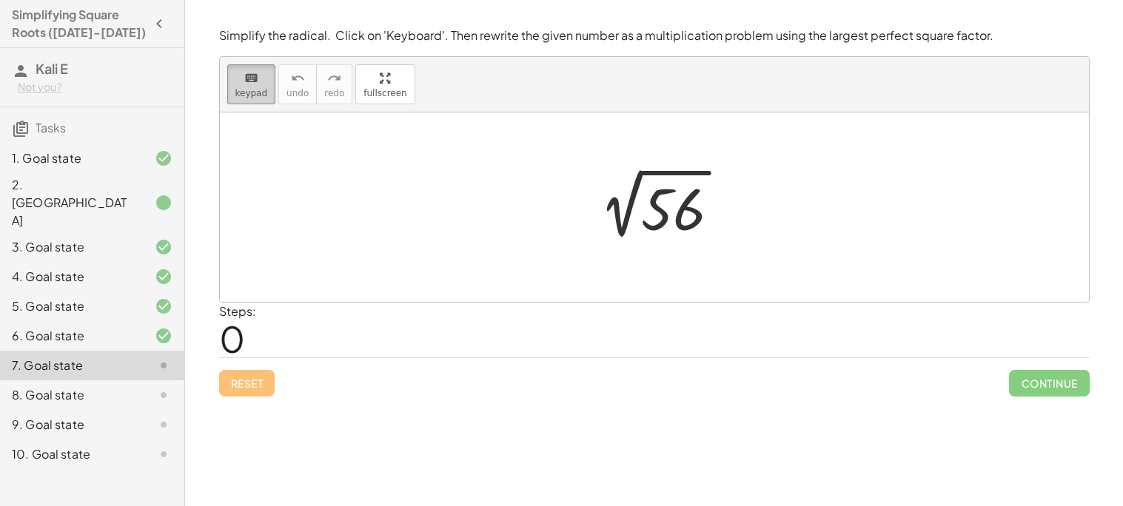
click at [249, 93] on span "keypad" at bounding box center [251, 93] width 33 height 10
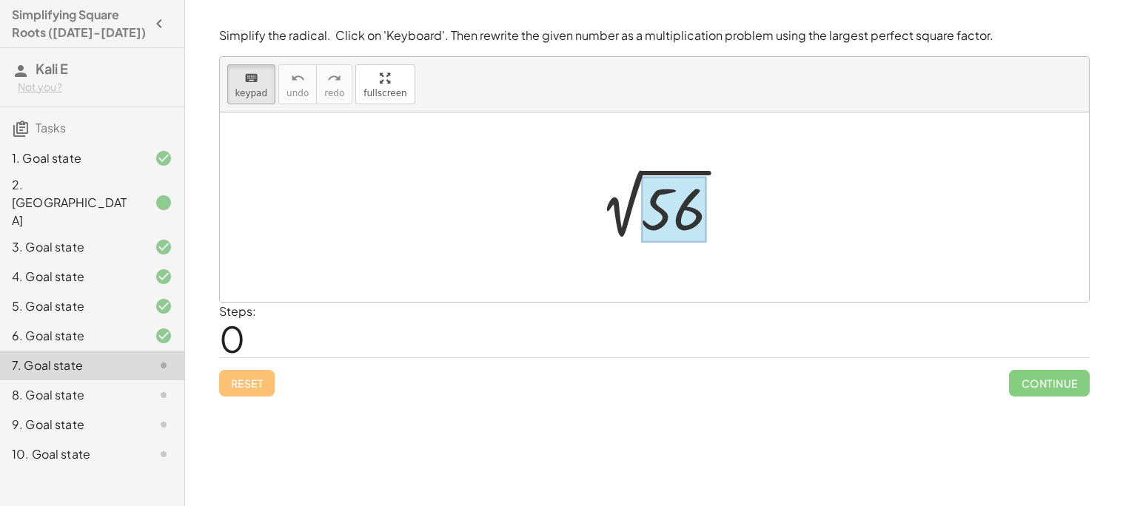
click at [685, 218] on div at bounding box center [673, 210] width 64 height 66
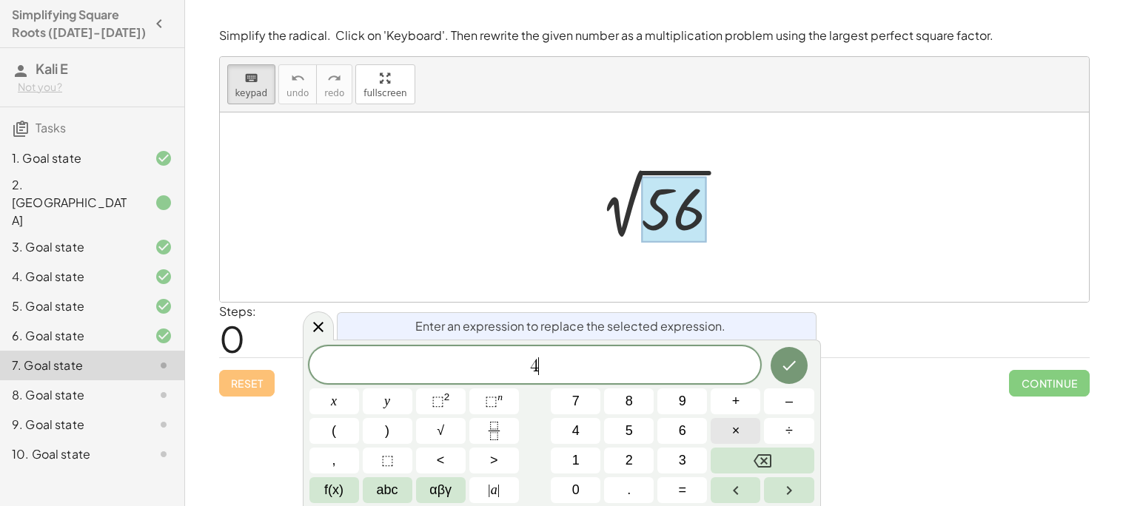
click at [735, 430] on span "×" at bounding box center [736, 431] width 8 height 20
click at [578, 465] on span "1" at bounding box center [575, 461] width 7 height 20
click at [580, 437] on button "4" at bounding box center [576, 431] width 50 height 26
click at [791, 375] on button "Done" at bounding box center [789, 365] width 37 height 37
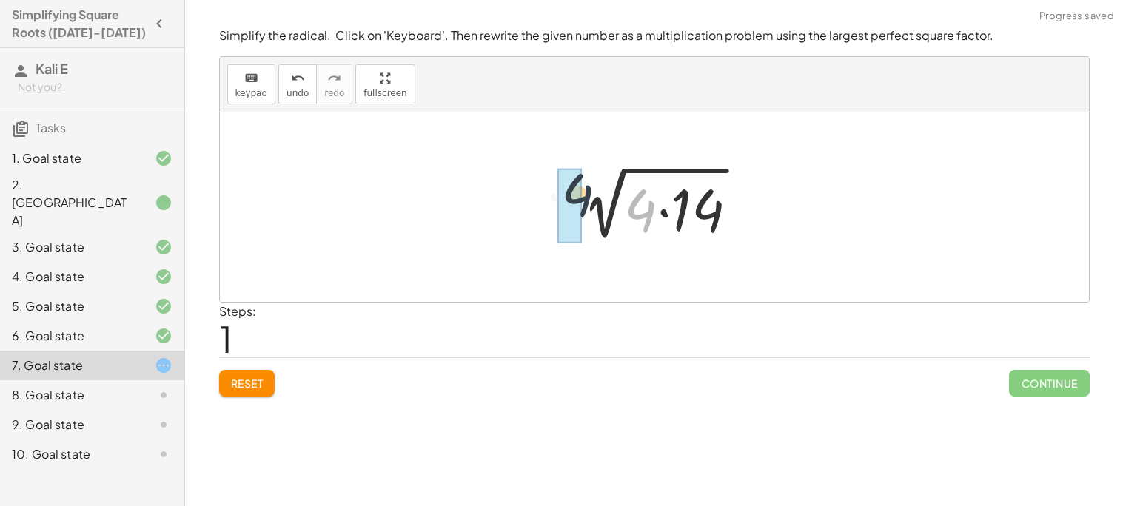
drag, startPoint x: 644, startPoint y: 221, endPoint x: 575, endPoint y: 204, distance: 70.7
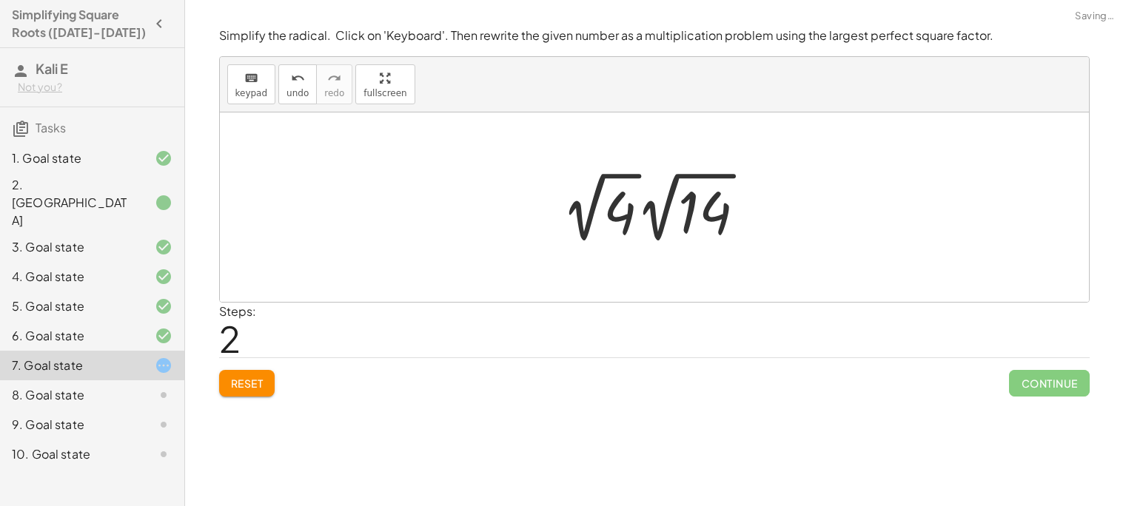
click at [625, 208] on div at bounding box center [659, 207] width 210 height 81
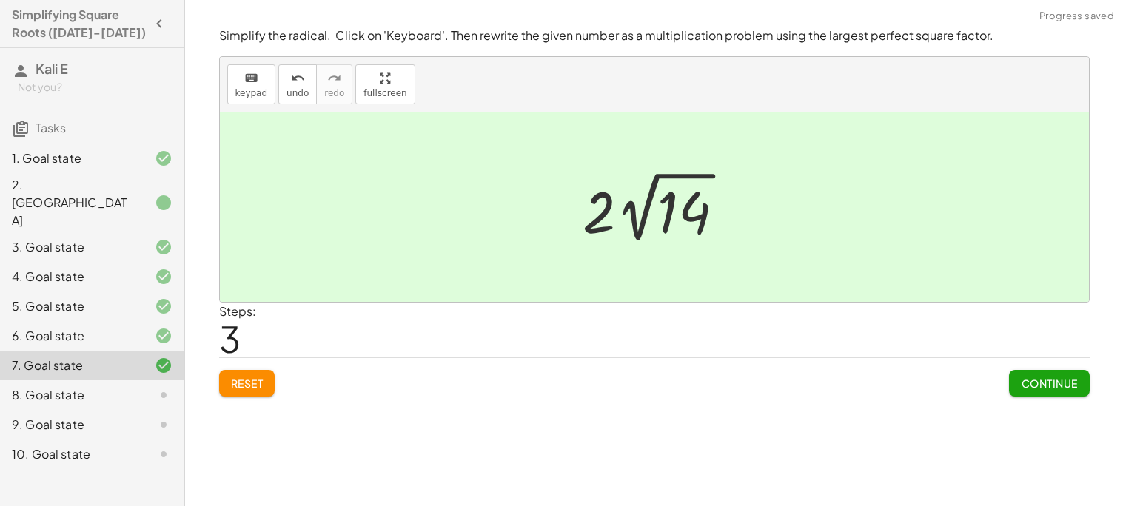
click at [1021, 386] on span "Continue" at bounding box center [1049, 383] width 56 height 13
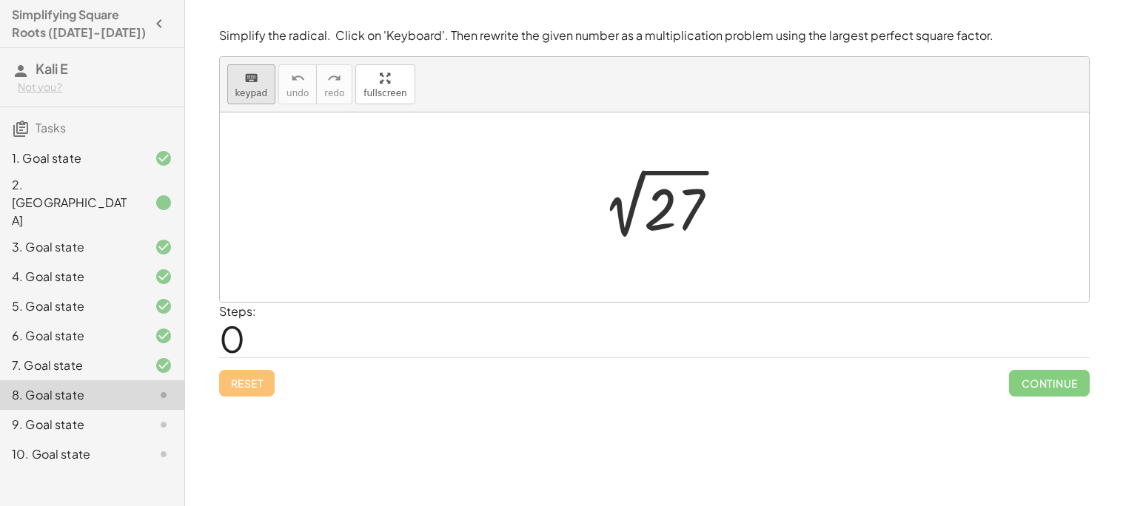
click at [266, 85] on button "keyboard keypad" at bounding box center [251, 84] width 49 height 40
click at [652, 222] on div at bounding box center [674, 210] width 60 height 66
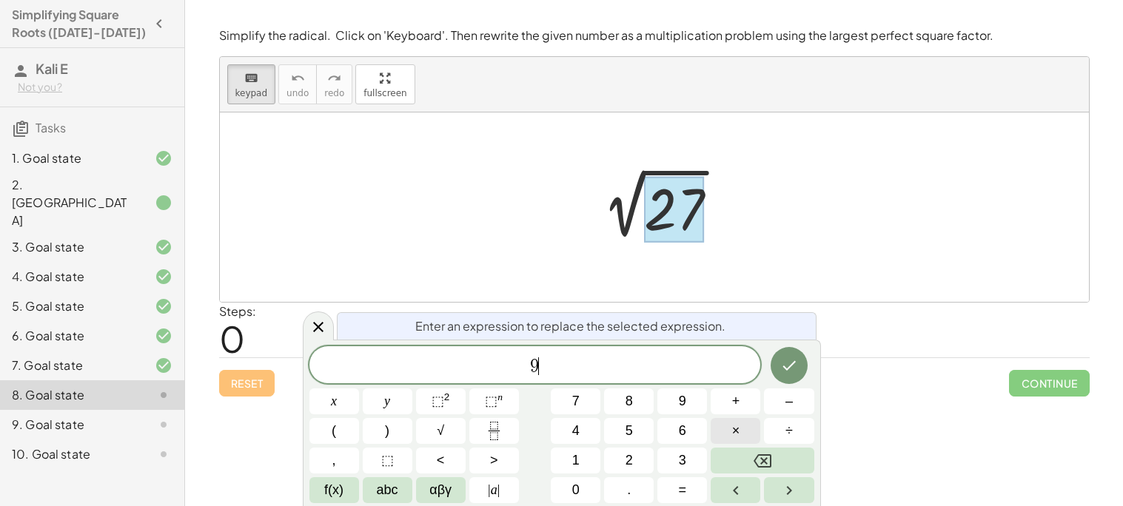
click at [732, 439] on span "×" at bounding box center [736, 431] width 8 height 20
click at [691, 448] on div "3" at bounding box center [682, 461] width 50 height 26
click at [690, 459] on button "3" at bounding box center [682, 461] width 50 height 26
click at [793, 370] on icon "Done" at bounding box center [789, 366] width 18 height 18
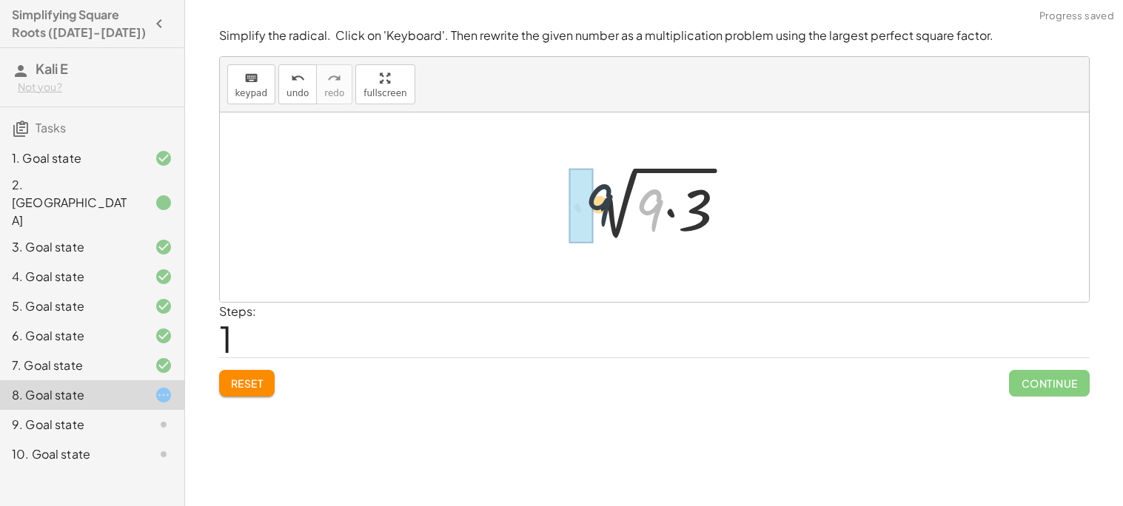
drag, startPoint x: 652, startPoint y: 221, endPoint x: 591, endPoint y: 215, distance: 61.0
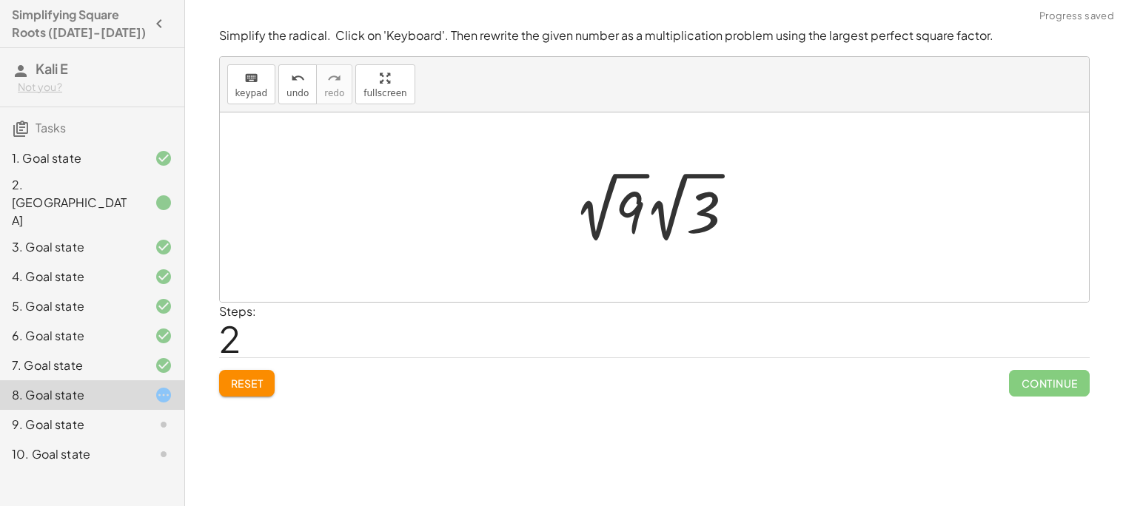
click at [635, 207] on div at bounding box center [659, 207] width 187 height 81
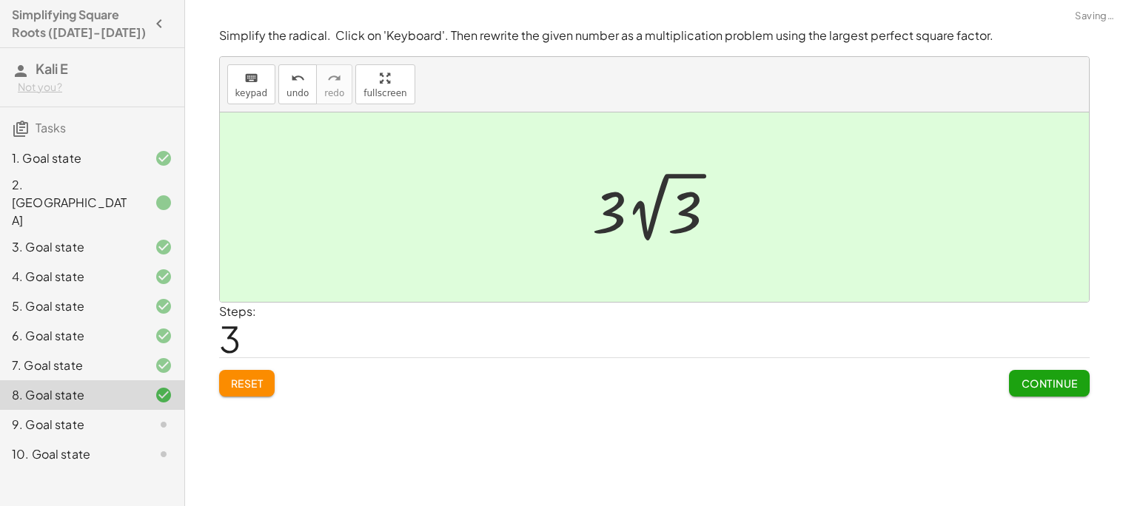
click at [1058, 386] on span "Continue" at bounding box center [1049, 383] width 56 height 13
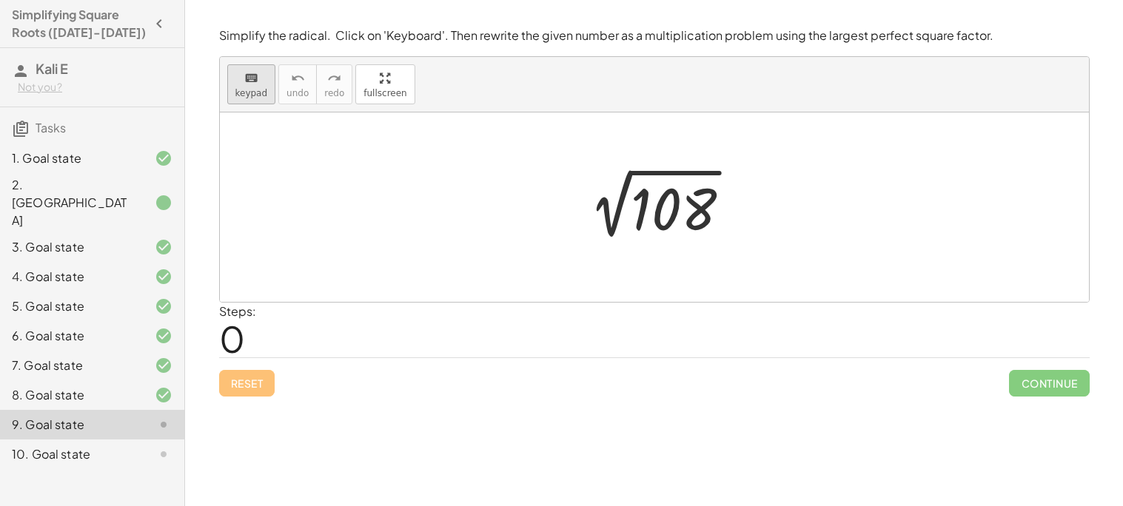
click at [255, 89] on span "keypad" at bounding box center [251, 93] width 33 height 10
click at [643, 212] on div at bounding box center [674, 210] width 86 height 66
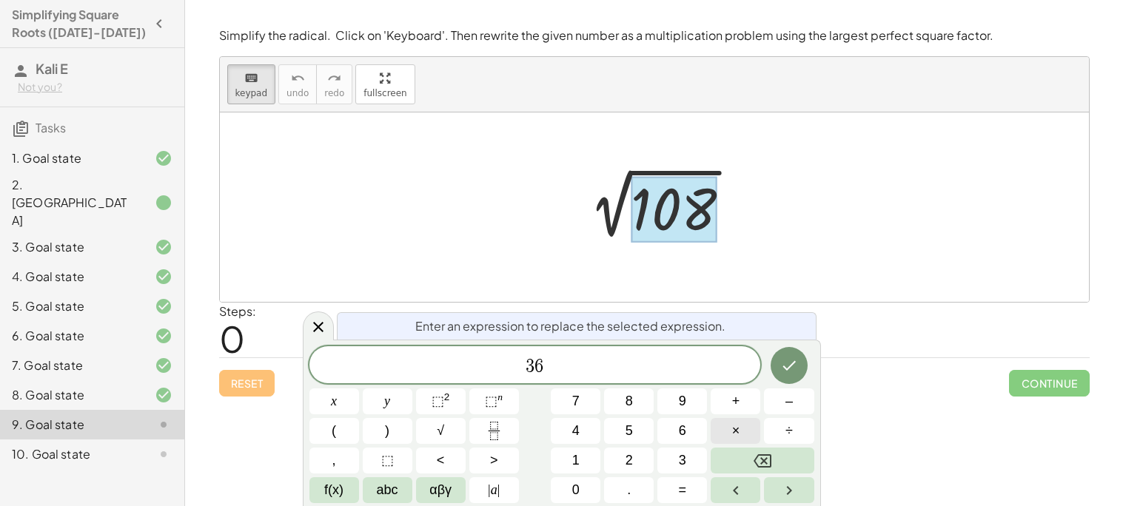
click at [742, 425] on button "×" at bounding box center [736, 431] width 50 height 26
click at [791, 365] on icon "Done" at bounding box center [788, 366] width 13 height 10
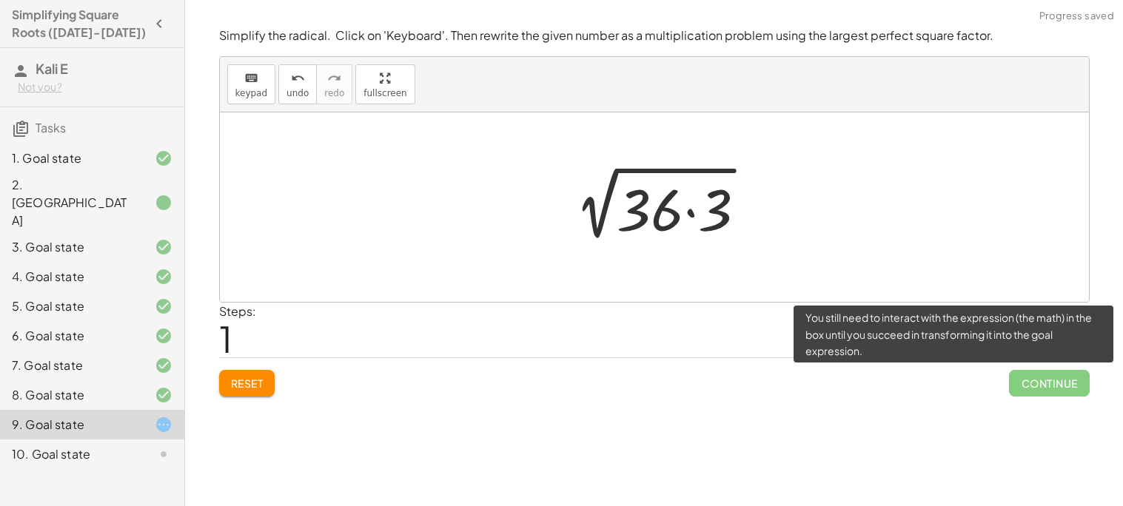
click at [1027, 380] on span "Continue" at bounding box center [1049, 383] width 80 height 27
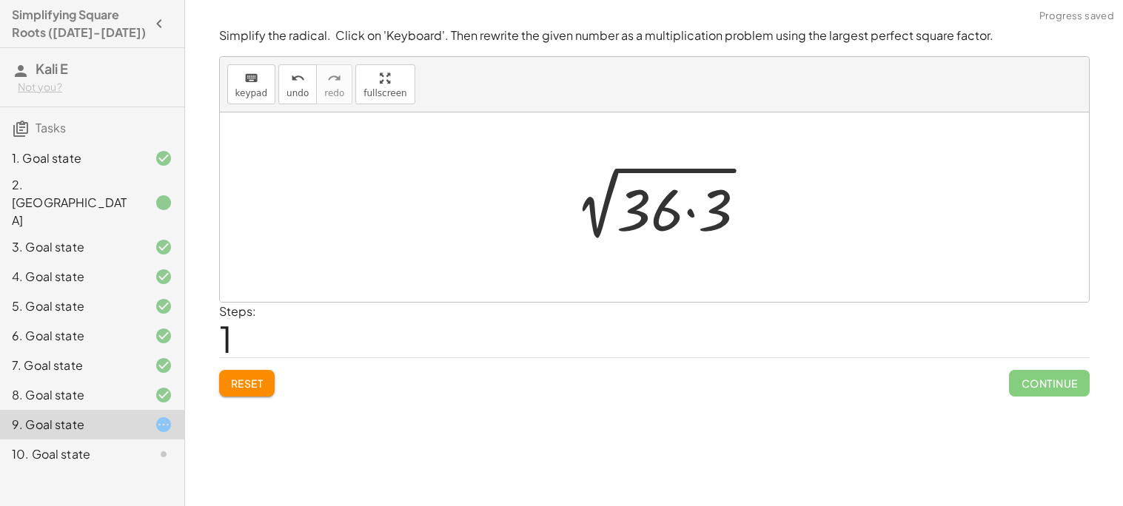
click at [665, 235] on div at bounding box center [660, 208] width 210 height 76
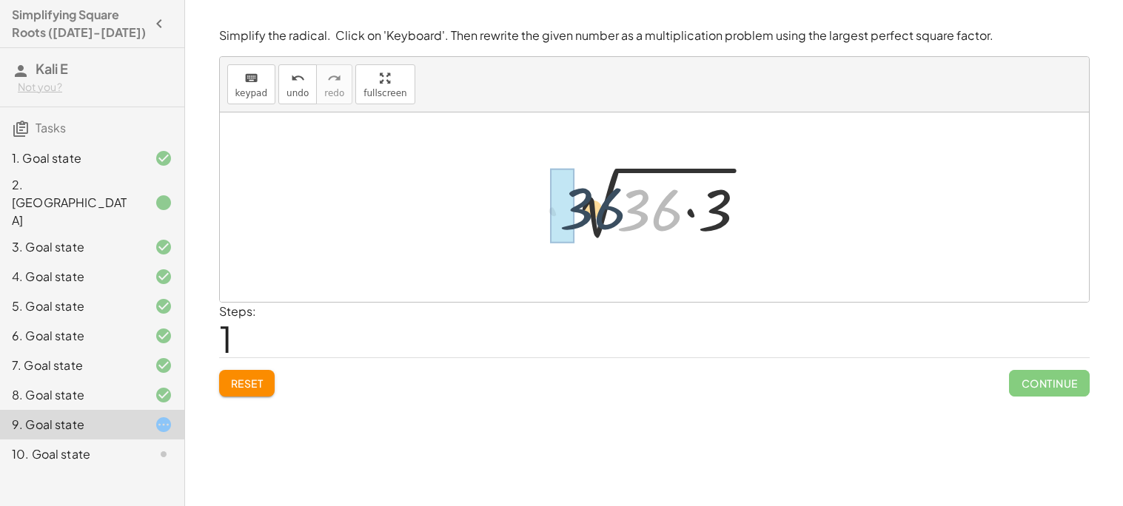
drag, startPoint x: 645, startPoint y: 214, endPoint x: 571, endPoint y: 211, distance: 74.1
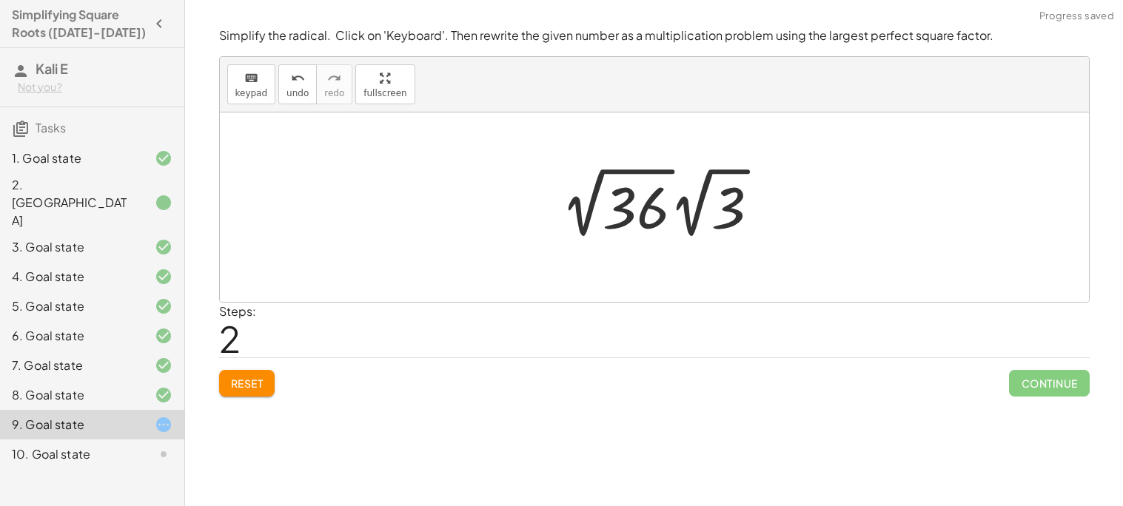
click at [637, 207] on div at bounding box center [666, 202] width 225 height 81
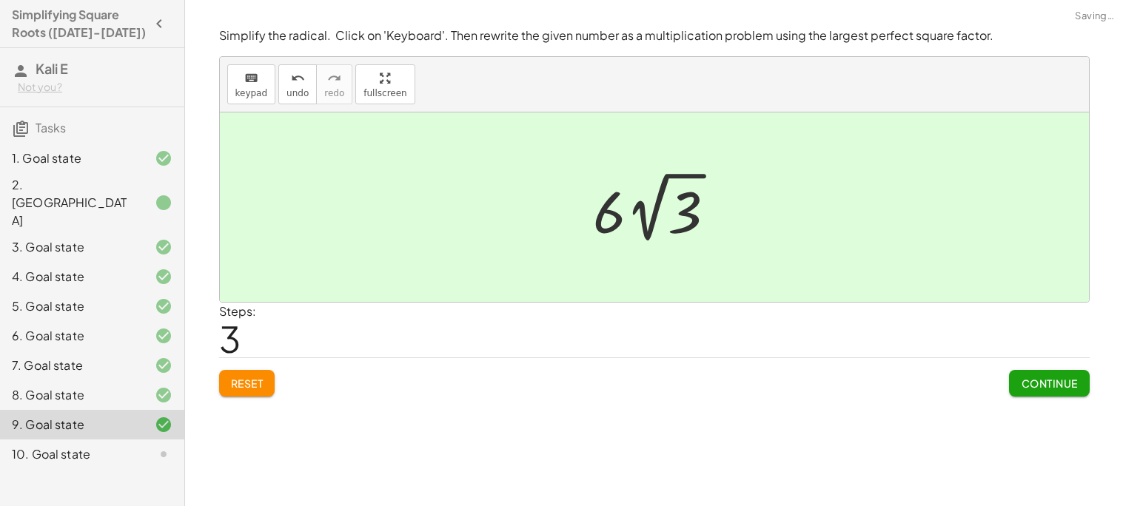
click at [1024, 385] on span "Continue" at bounding box center [1049, 383] width 56 height 13
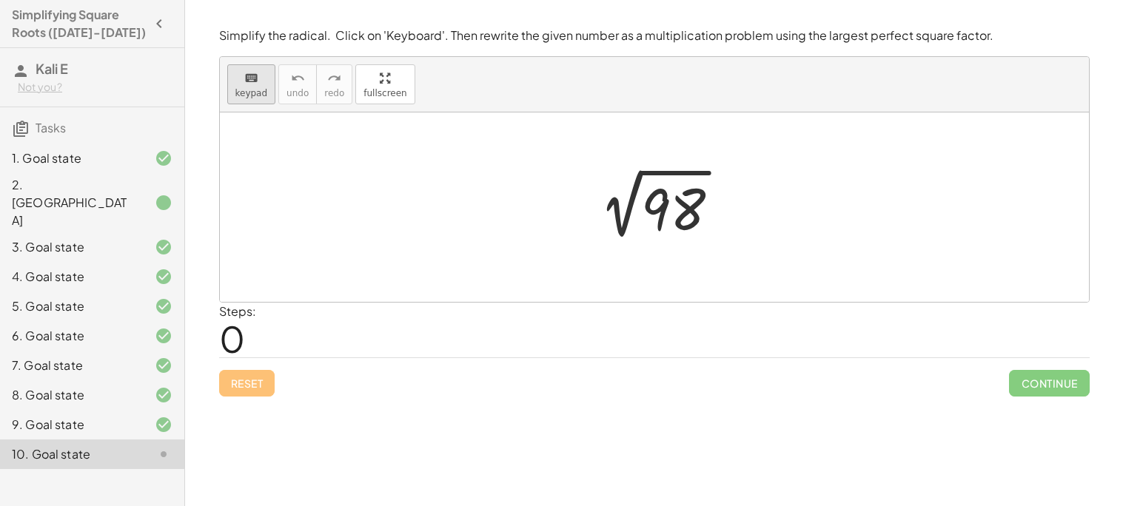
click at [245, 102] on button "keyboard keypad" at bounding box center [251, 84] width 49 height 40
click at [648, 209] on div at bounding box center [673, 210] width 64 height 66
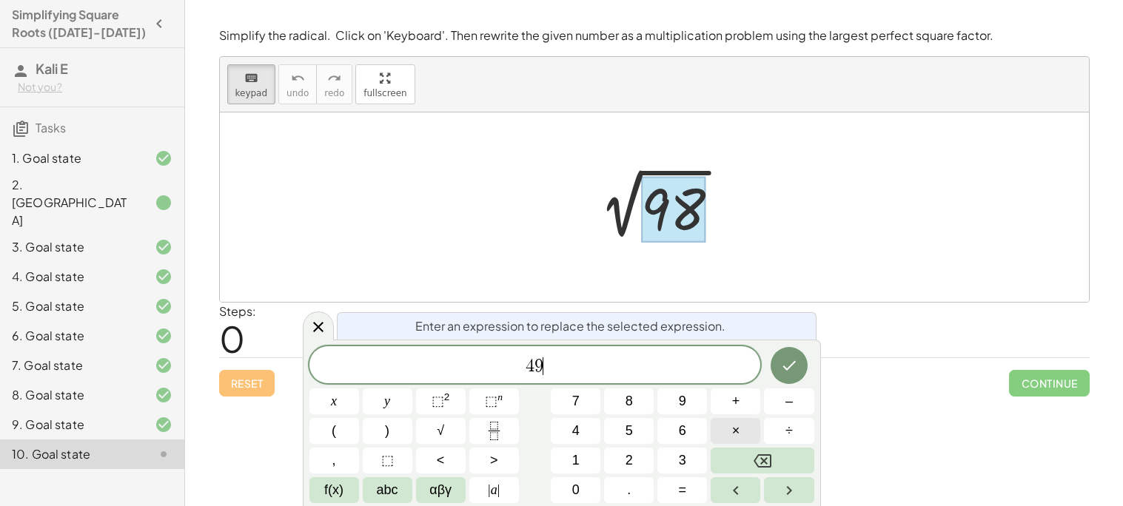
click at [728, 429] on button "×" at bounding box center [736, 431] width 50 height 26
click at [797, 360] on icon "Done" at bounding box center [789, 366] width 18 height 18
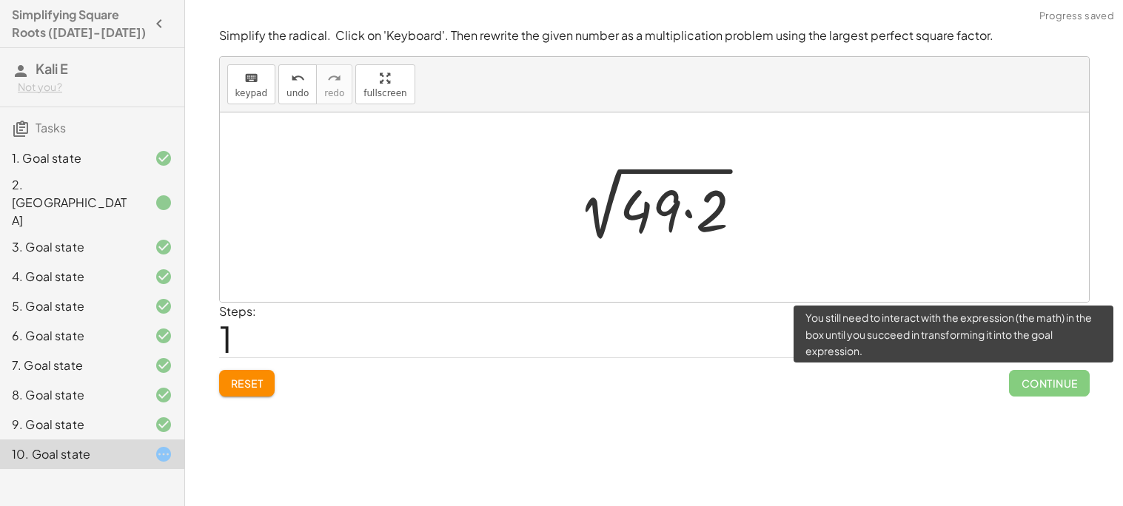
click at [1048, 386] on span "Continue" at bounding box center [1049, 383] width 80 height 27
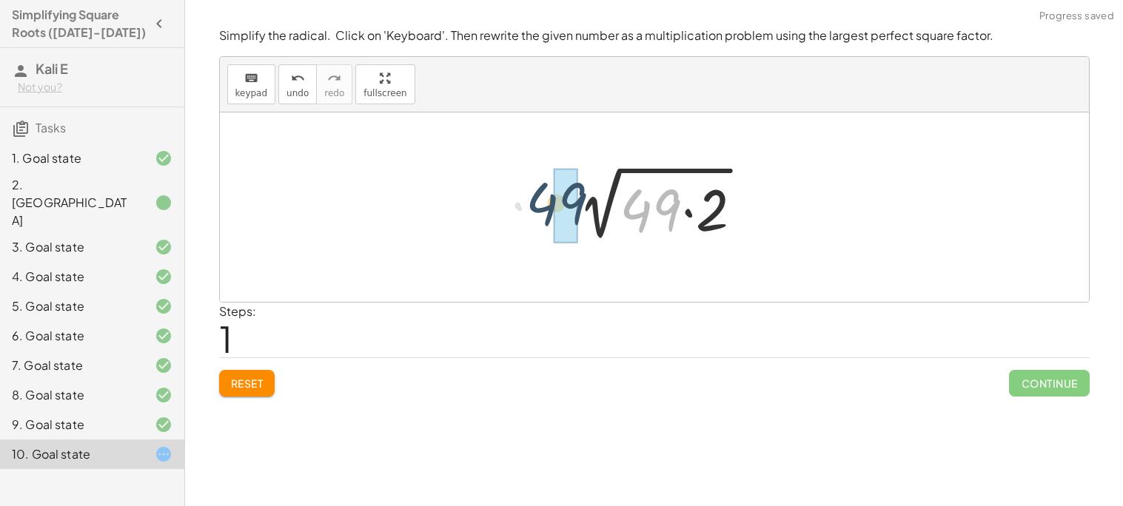
drag, startPoint x: 668, startPoint y: 215, endPoint x: 569, endPoint y: 207, distance: 98.7
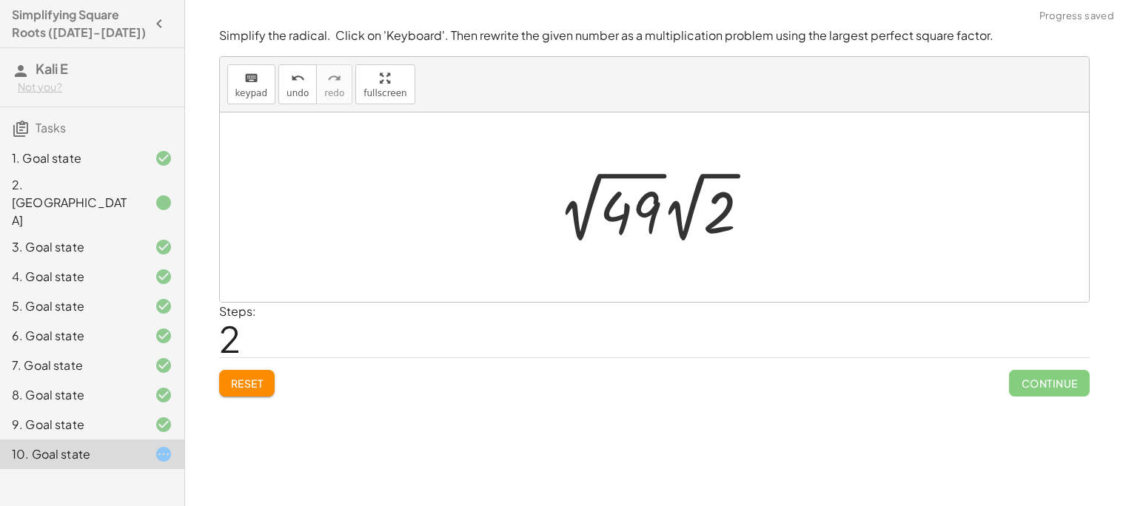
click at [610, 209] on div at bounding box center [660, 207] width 218 height 81
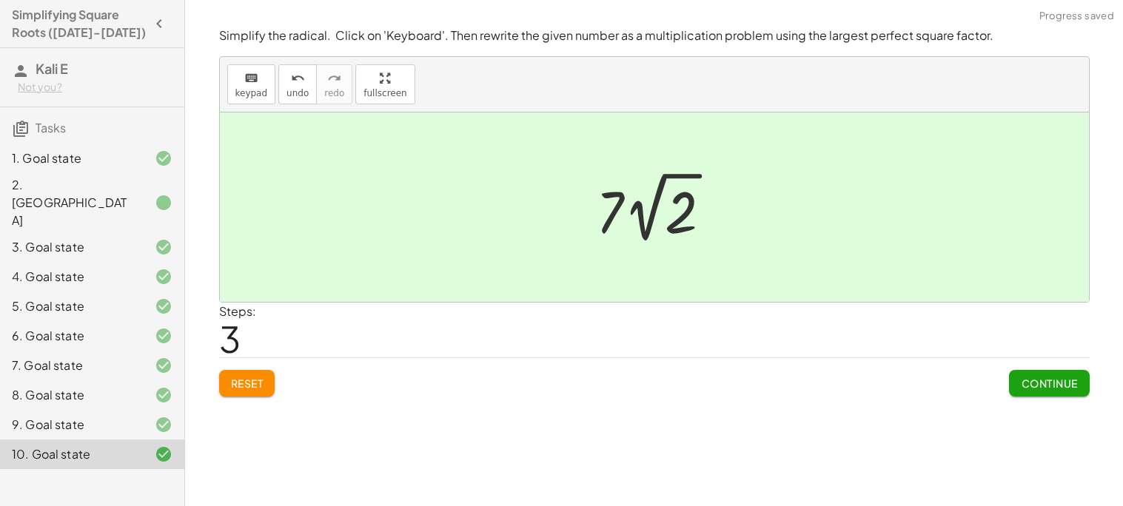
click at [1021, 380] on span "Continue" at bounding box center [1049, 383] width 56 height 13
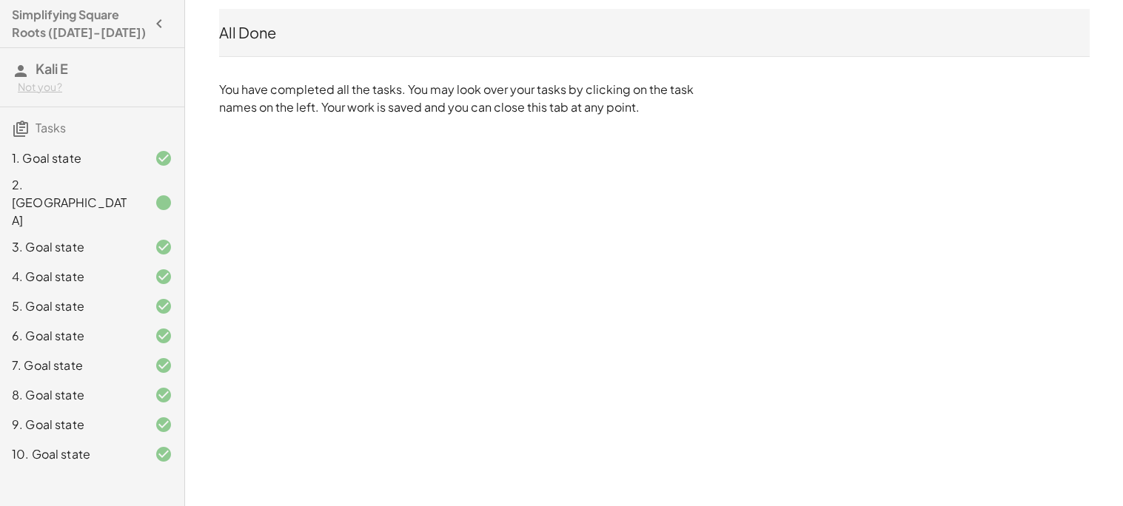
click at [102, 184] on div "2. [GEOGRAPHIC_DATA]" at bounding box center [71, 202] width 119 height 53
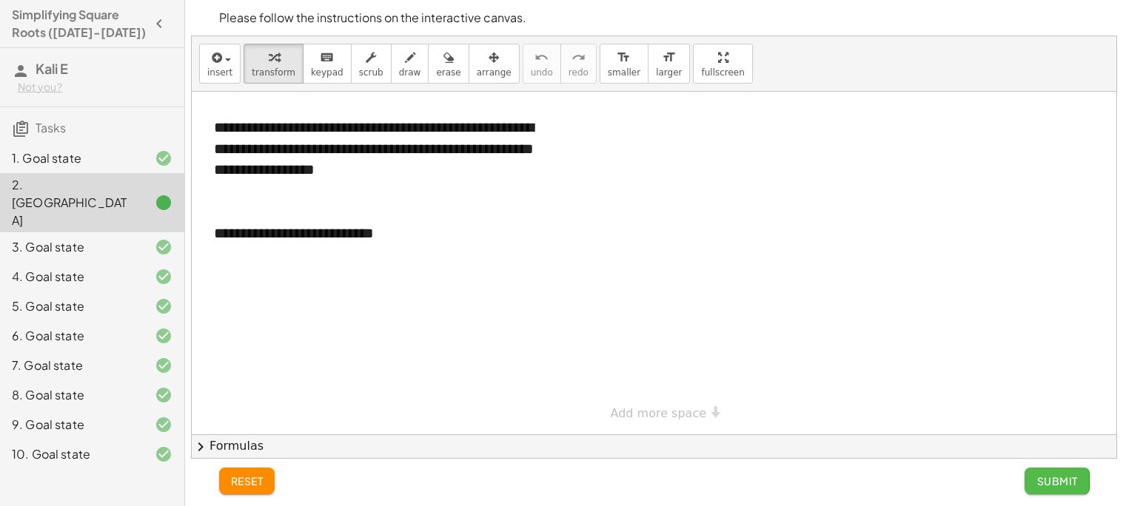
click at [1065, 486] on span "Submit" at bounding box center [1056, 480] width 41 height 13
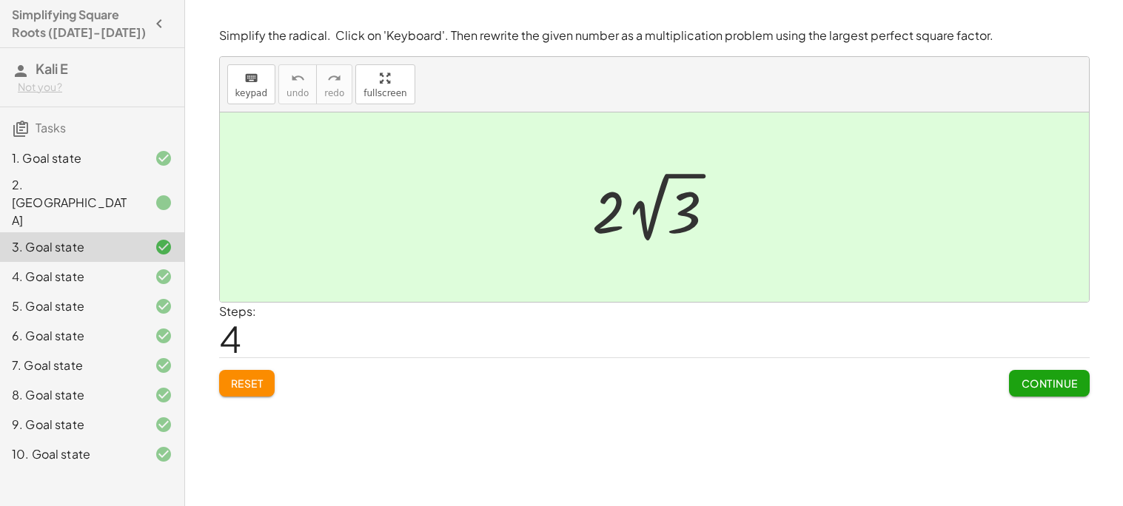
click at [65, 154] on div "1. Goal state" at bounding box center [71, 159] width 119 height 18
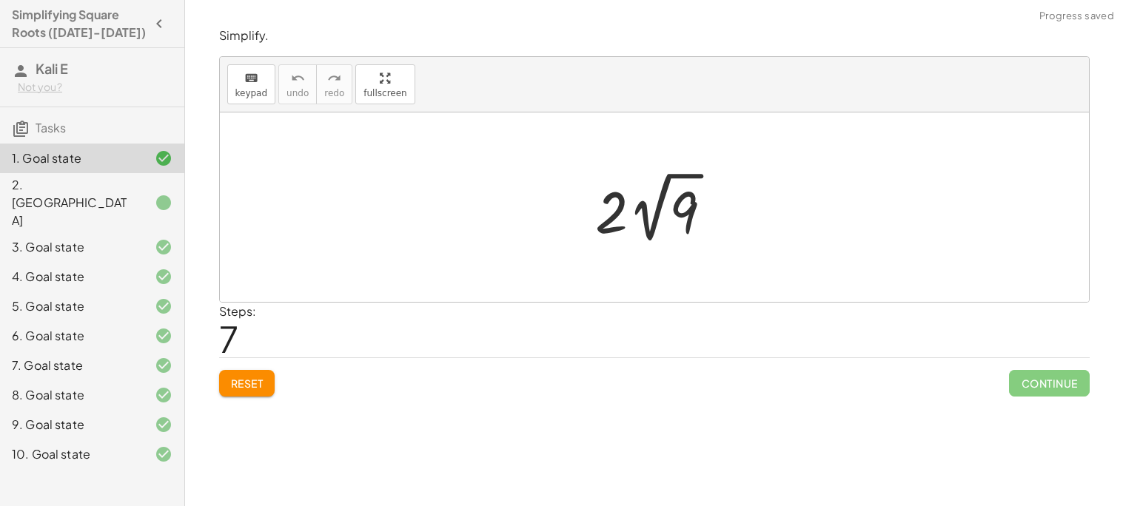
click at [62, 446] on div "10. Goal state" at bounding box center [71, 455] width 119 height 18
